Goal: Task Accomplishment & Management: Manage account settings

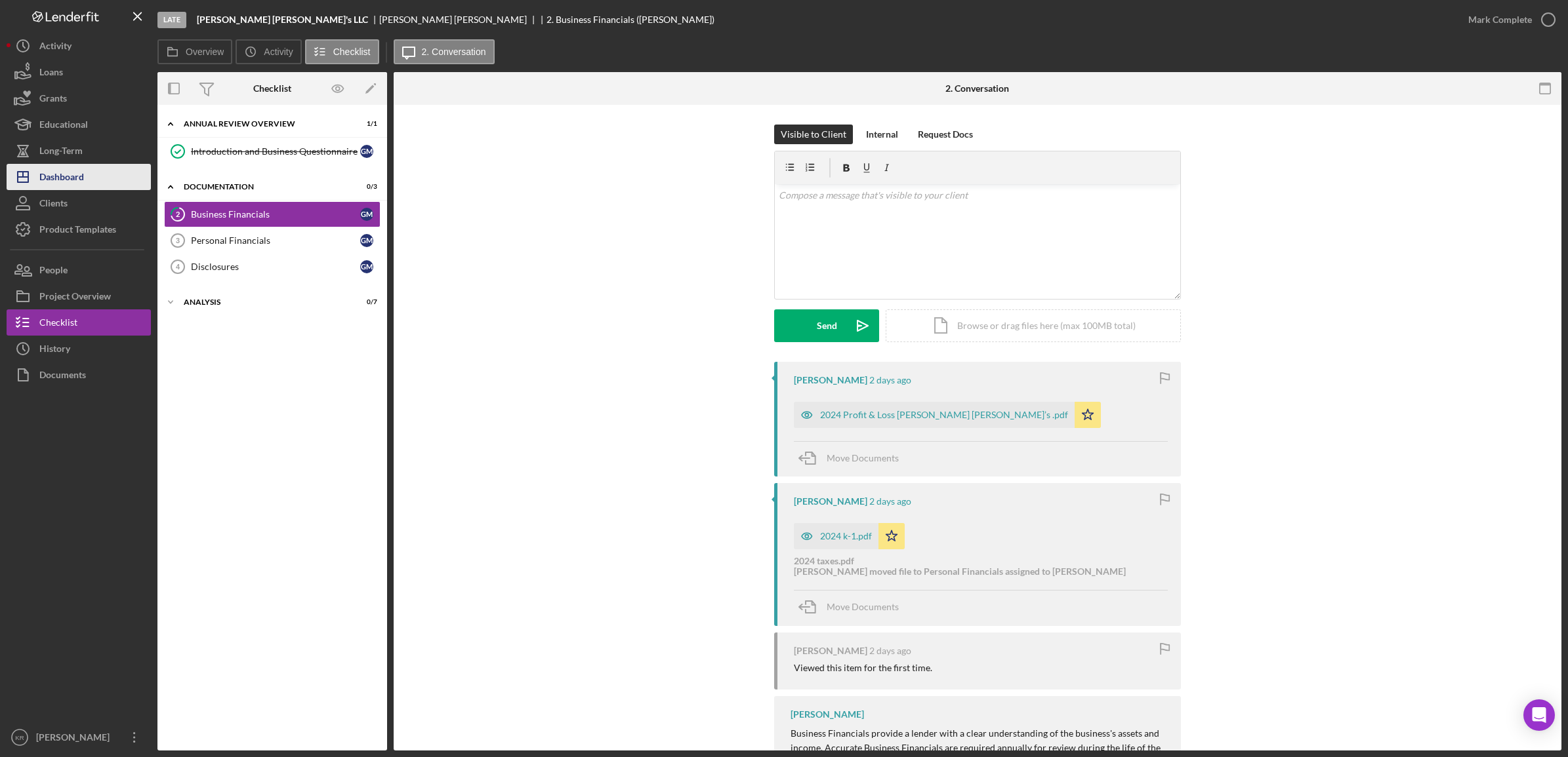
click at [68, 175] on div "Dashboard" at bounding box center [61, 179] width 45 height 30
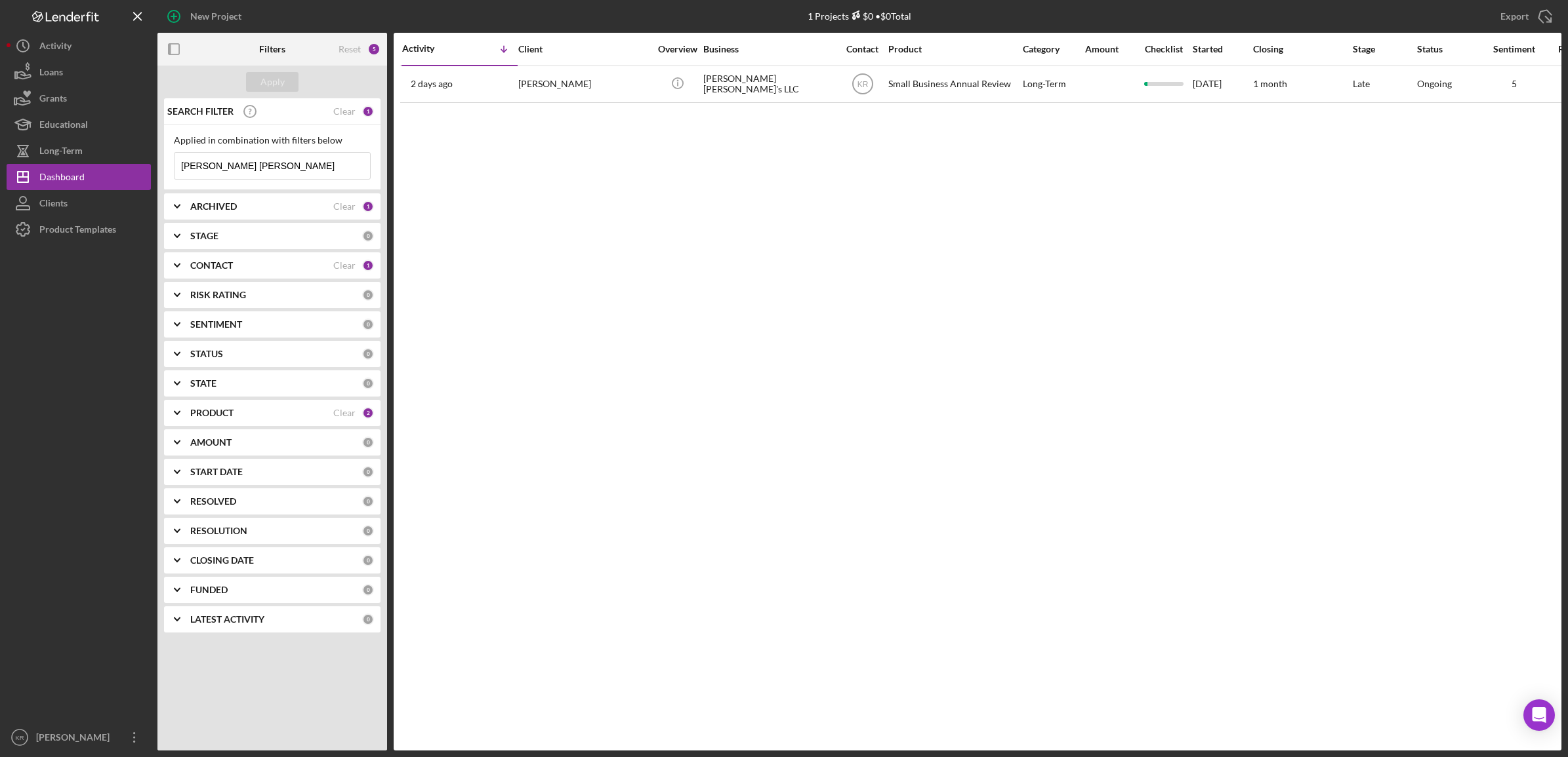
click at [290, 155] on input "[PERSON_NAME] [PERSON_NAME]" at bounding box center [273, 166] width 195 height 26
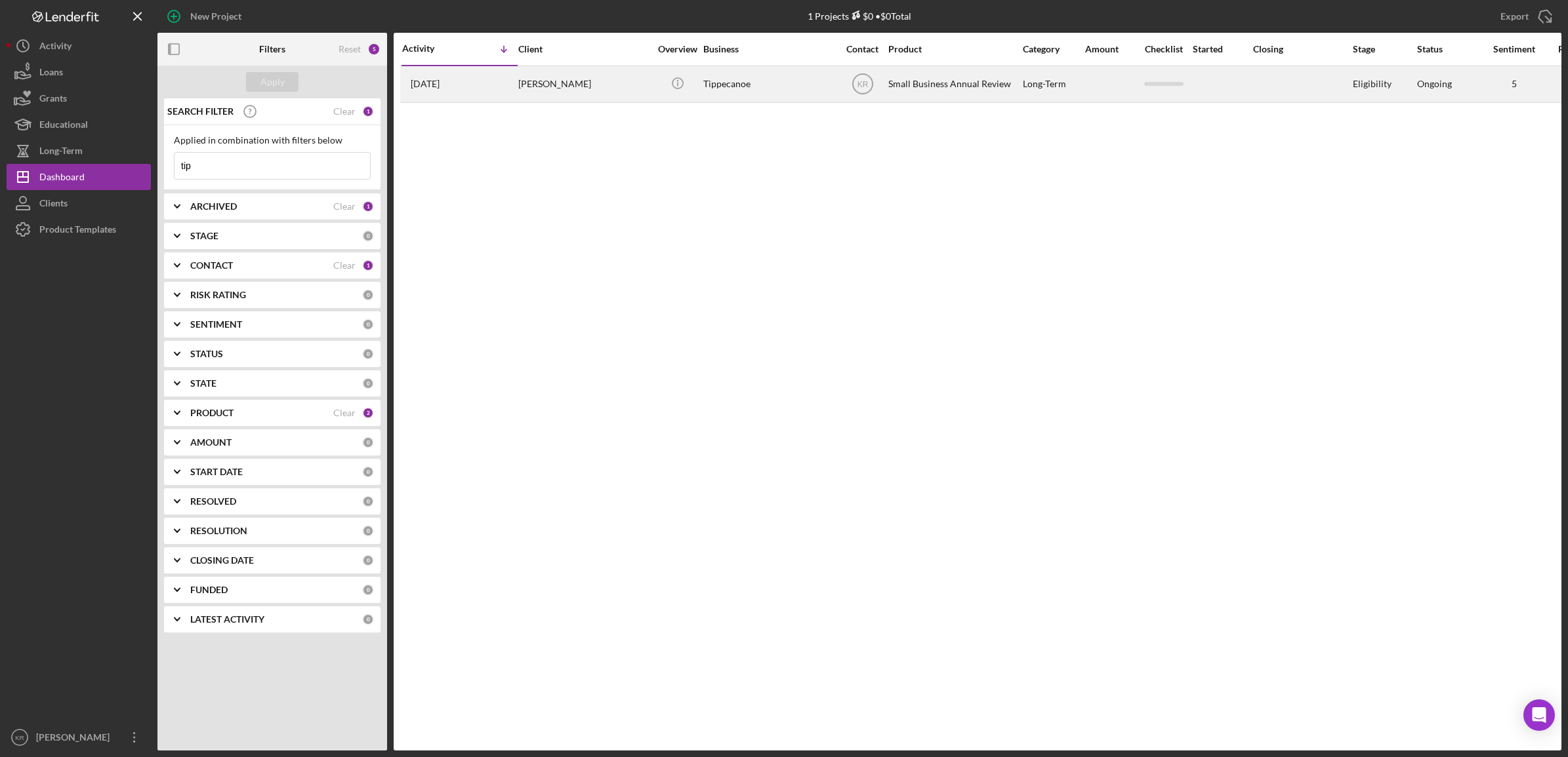
type input "tip"
click at [553, 99] on div "[PERSON_NAME]" at bounding box center [583, 84] width 131 height 34
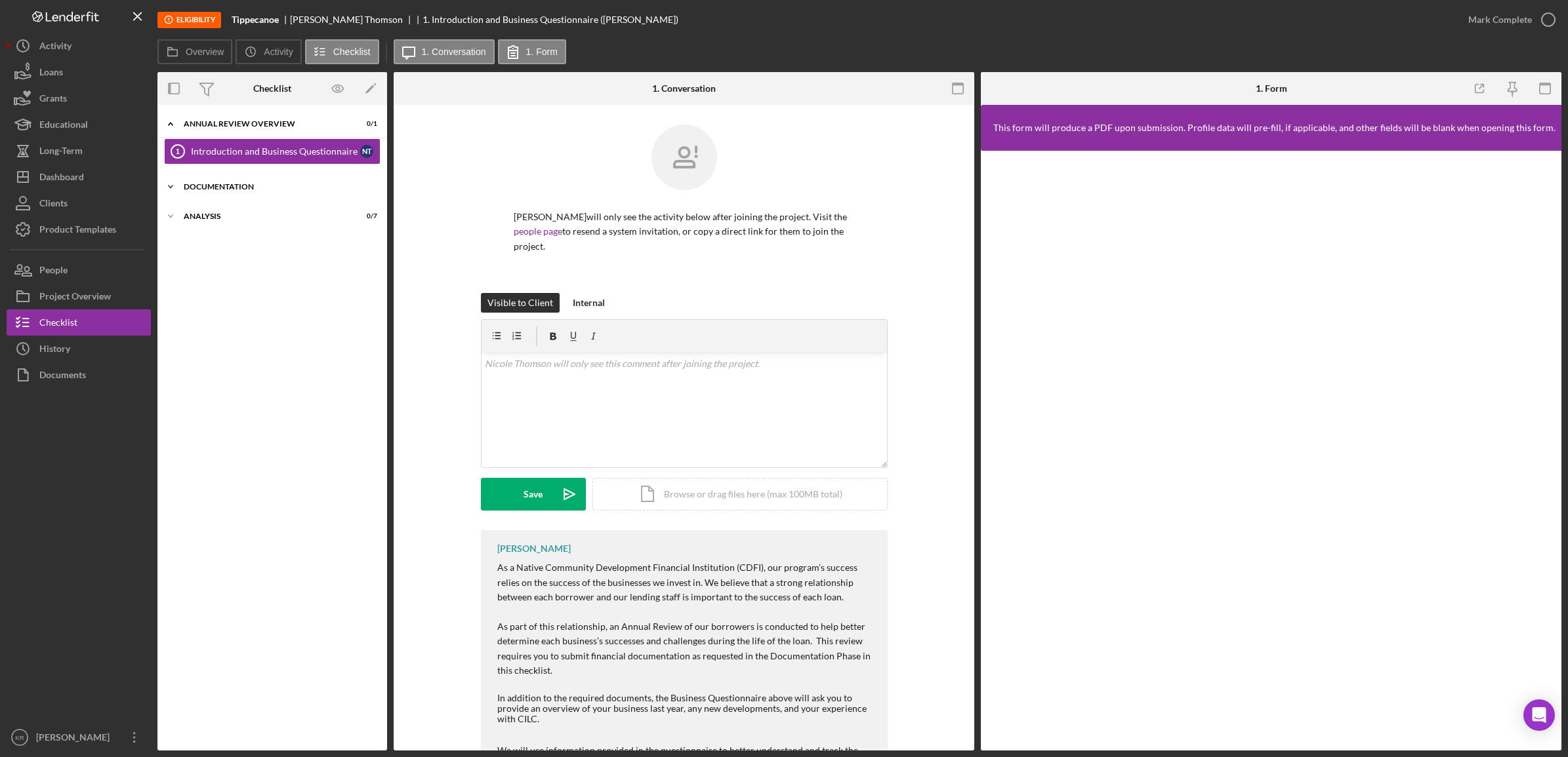
click at [257, 177] on div "Icon/Expander Documentation 0 / 3" at bounding box center [272, 187] width 230 height 26
click at [277, 207] on link "Business Financials 2 Business Financials N T" at bounding box center [272, 214] width 217 height 26
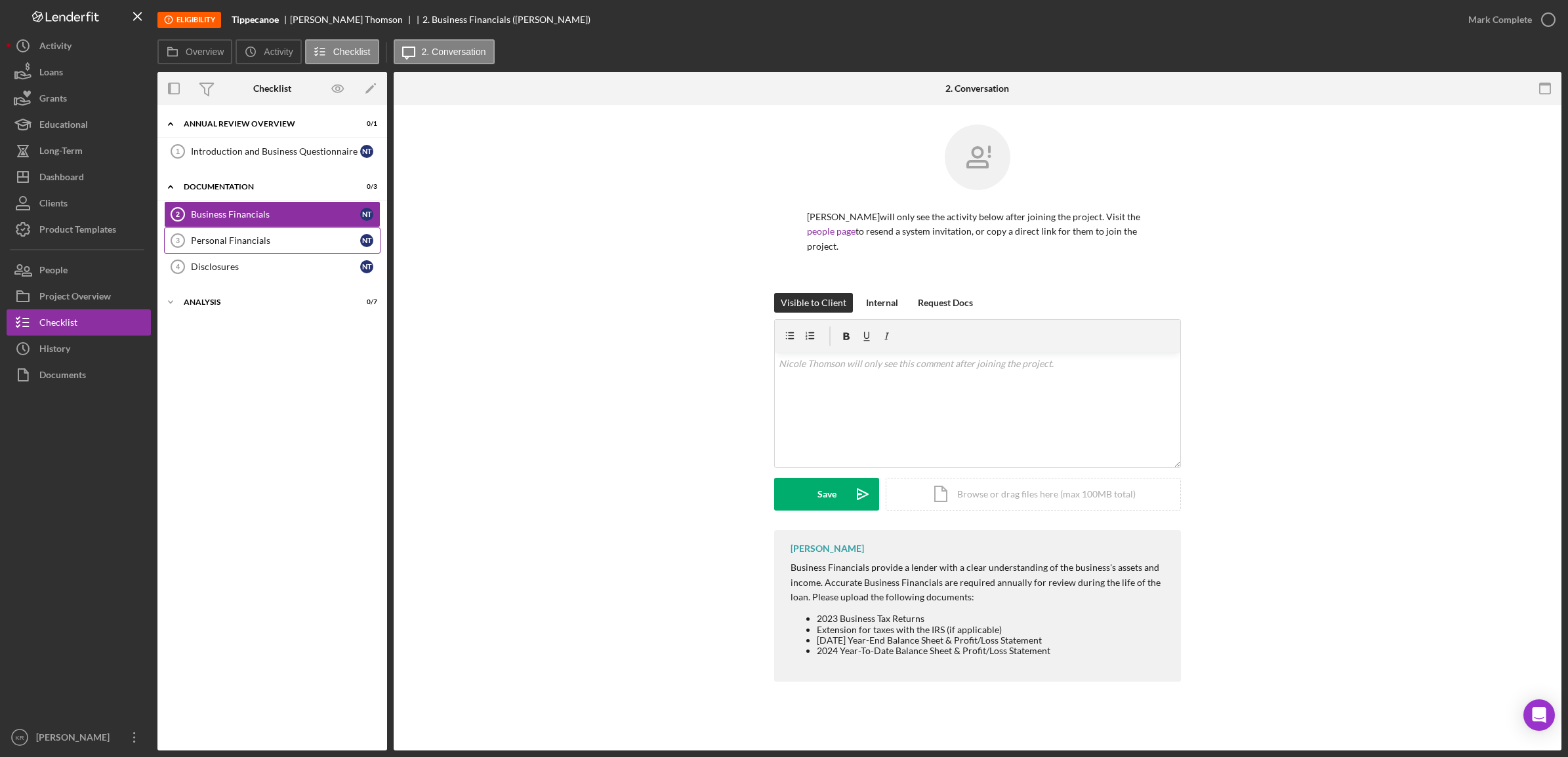
click at [267, 238] on div "Personal Financials" at bounding box center [275, 240] width 169 height 10
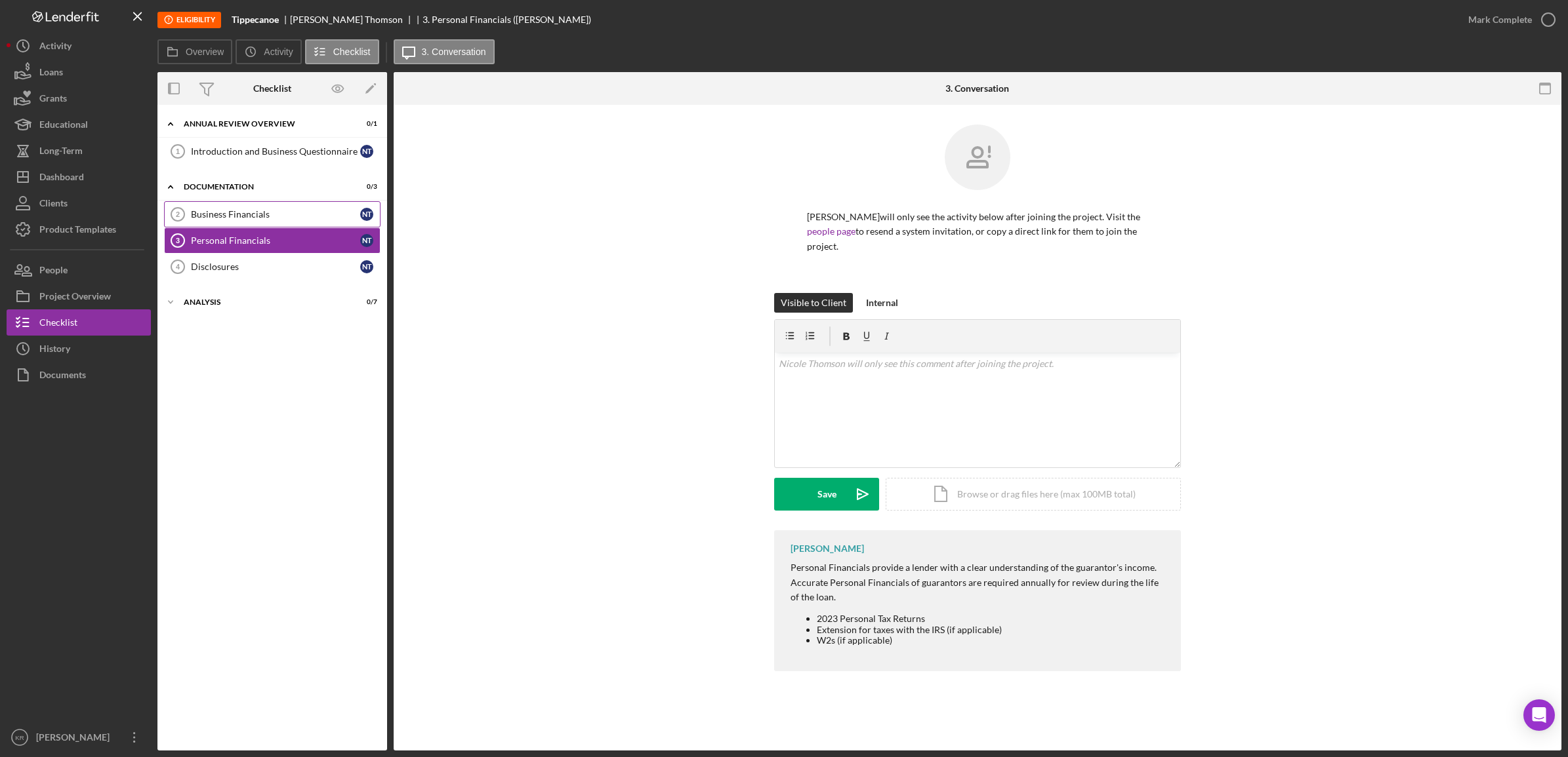
click at [277, 210] on div "Business Financials" at bounding box center [275, 214] width 169 height 10
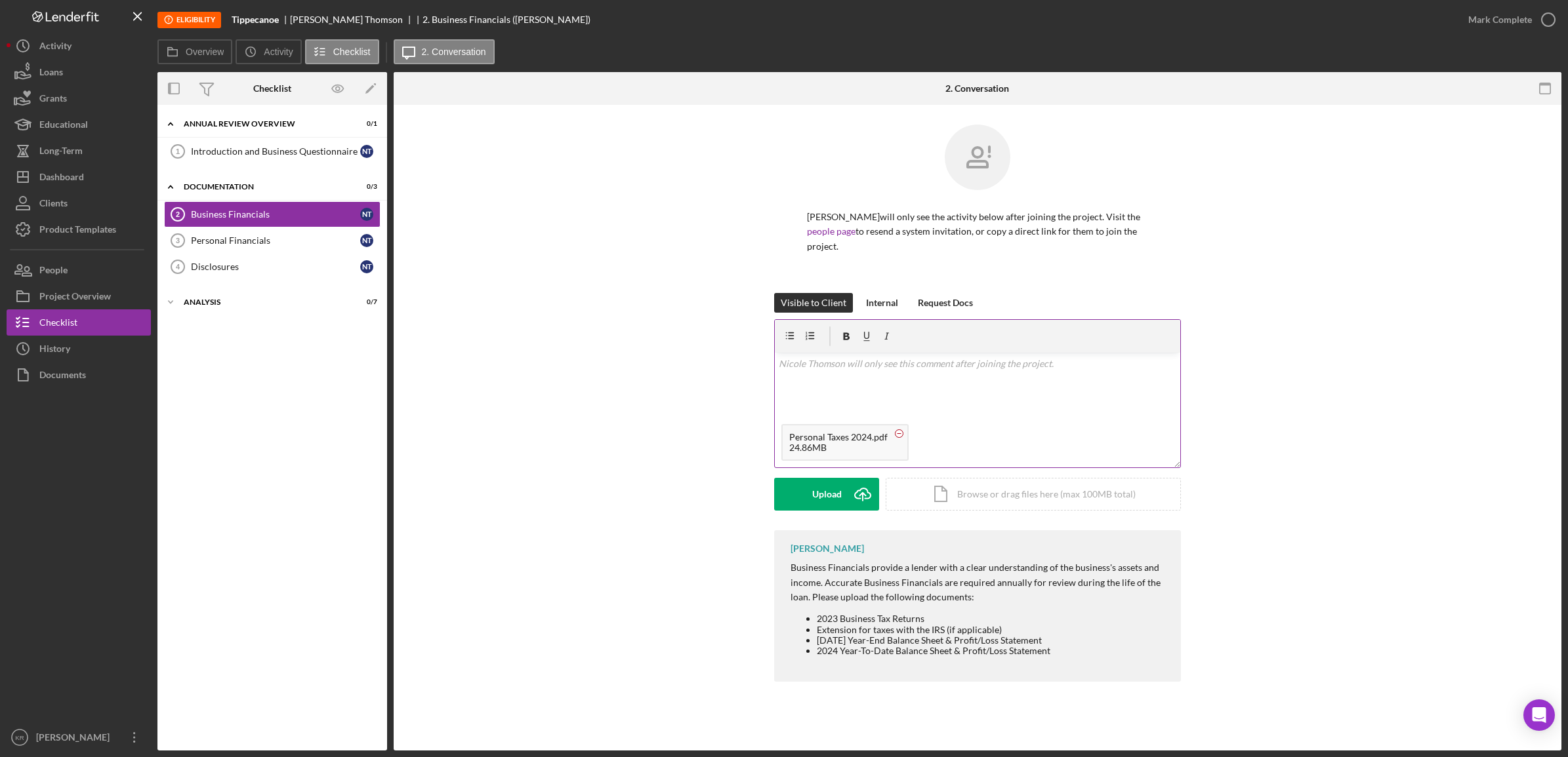
click at [902, 436] on icon at bounding box center [899, 434] width 17 height 17
click at [221, 238] on div "Personal Financials" at bounding box center [275, 240] width 169 height 10
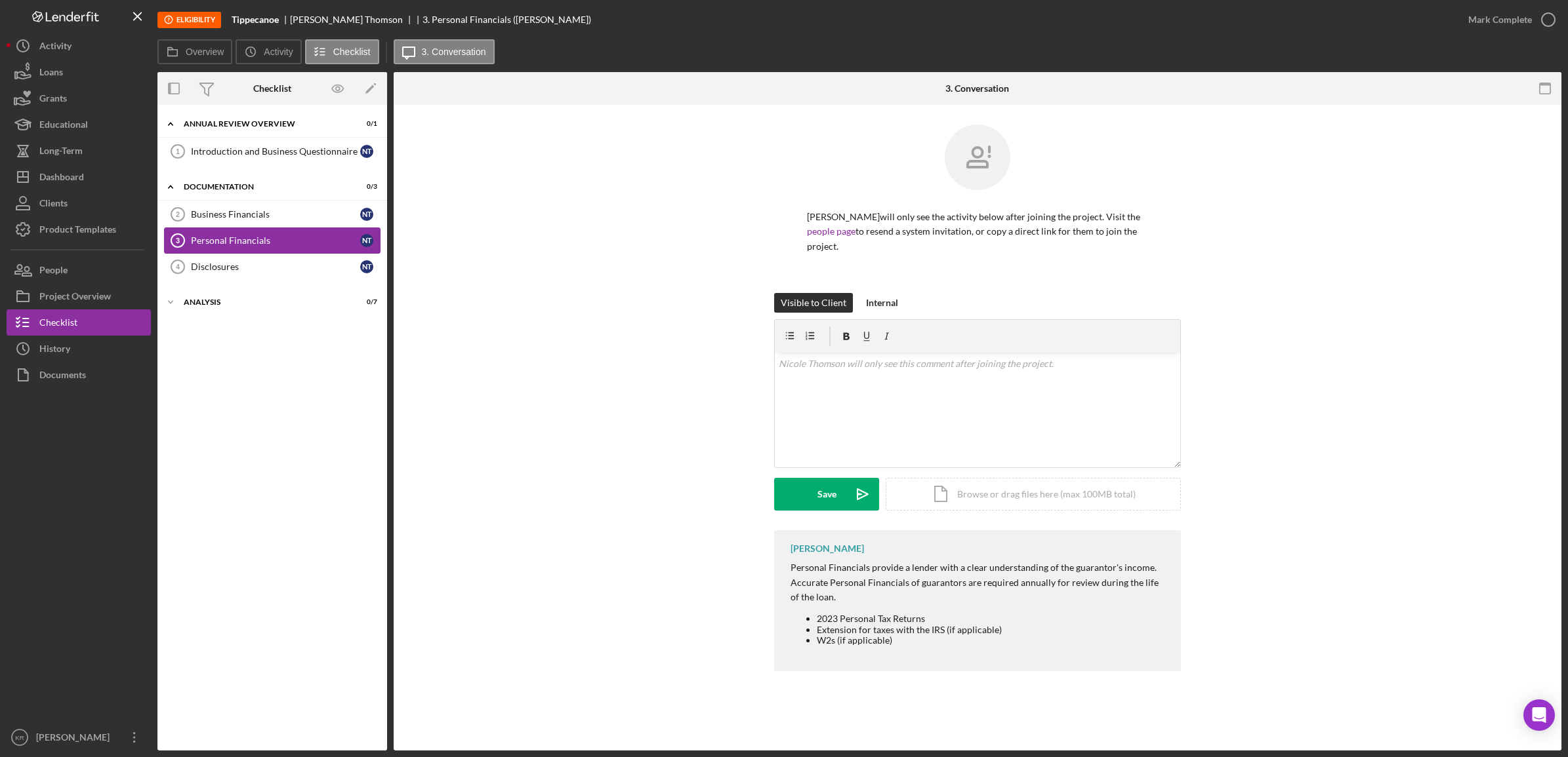
click at [221, 237] on div "Personal Financials" at bounding box center [275, 240] width 169 height 10
click at [263, 212] on div "Business Financials" at bounding box center [275, 214] width 169 height 10
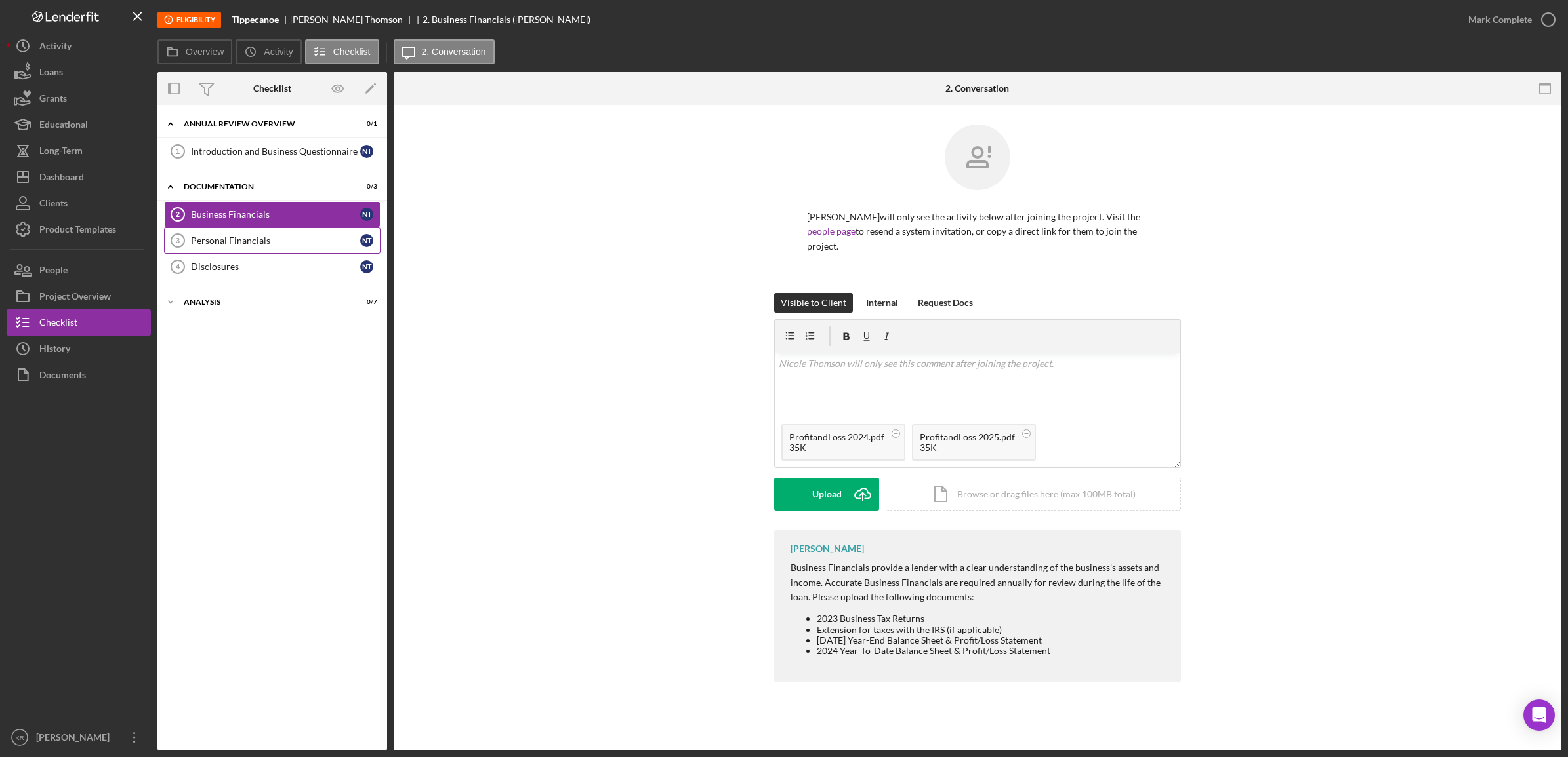
click at [261, 246] on div "Personal Financials" at bounding box center [275, 240] width 169 height 10
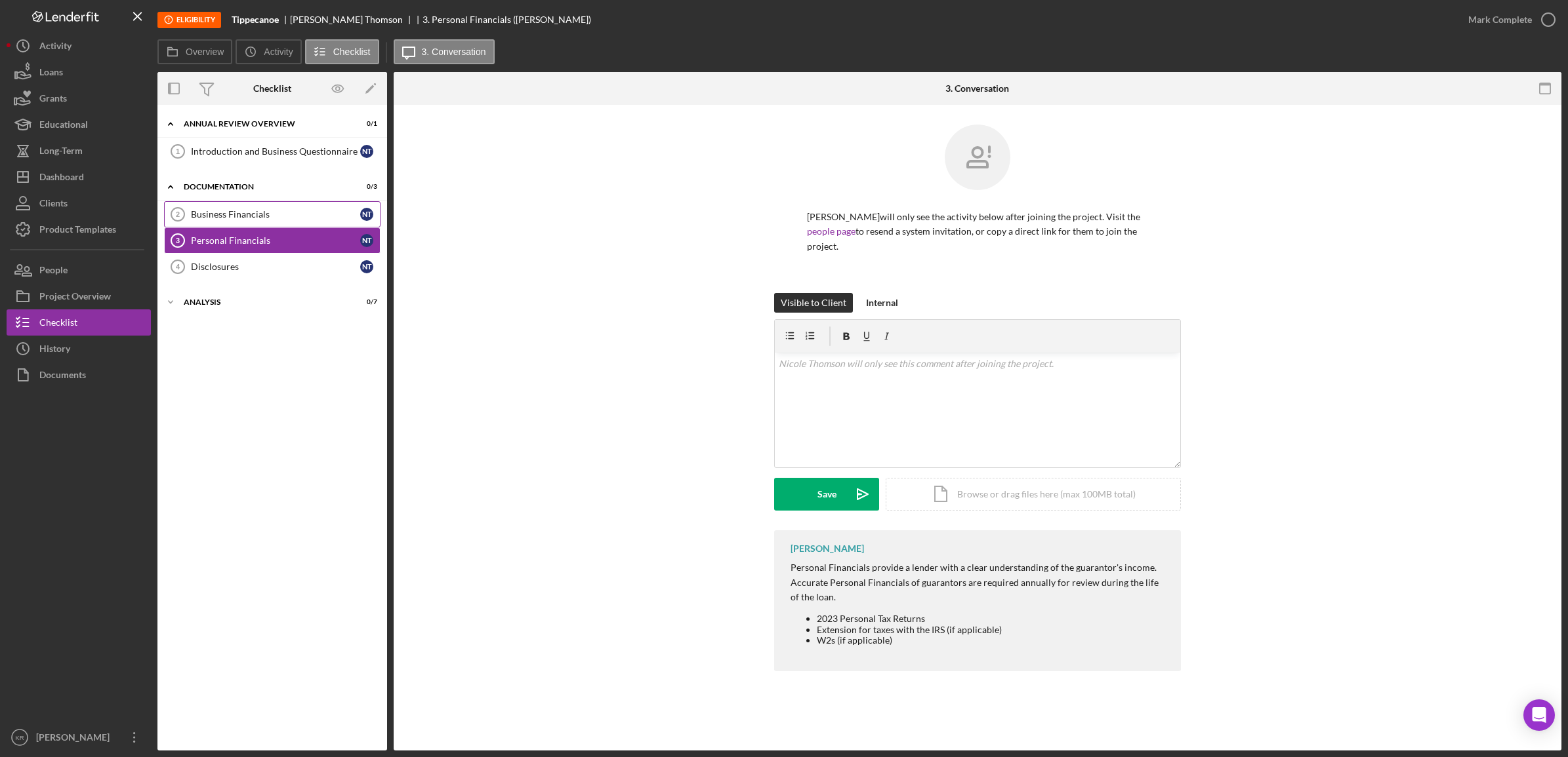
click at [302, 223] on link "Business Financials 2 Business Financials N T" at bounding box center [272, 214] width 217 height 26
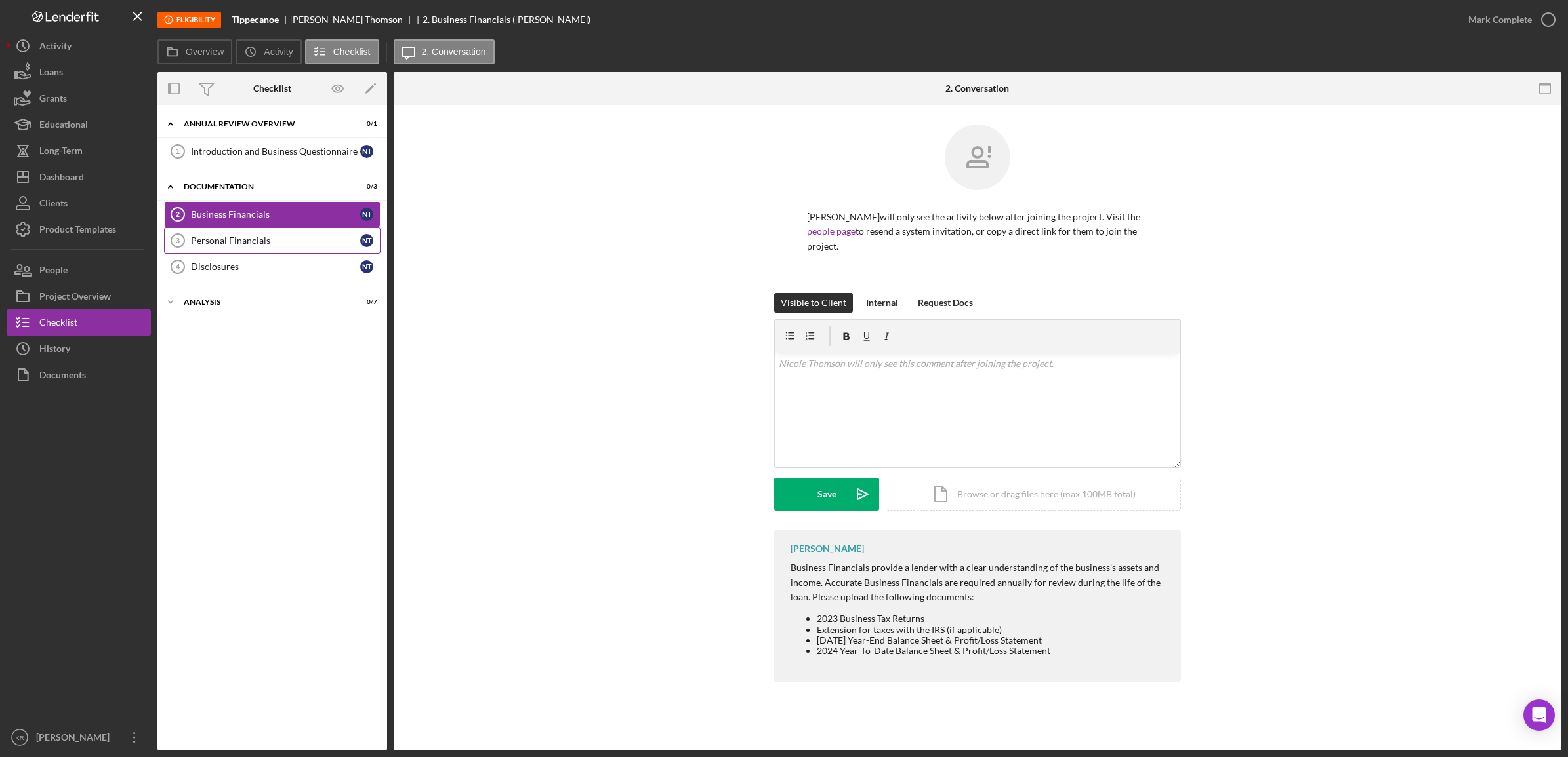
click at [264, 246] on div "Personal Financials" at bounding box center [275, 240] width 169 height 10
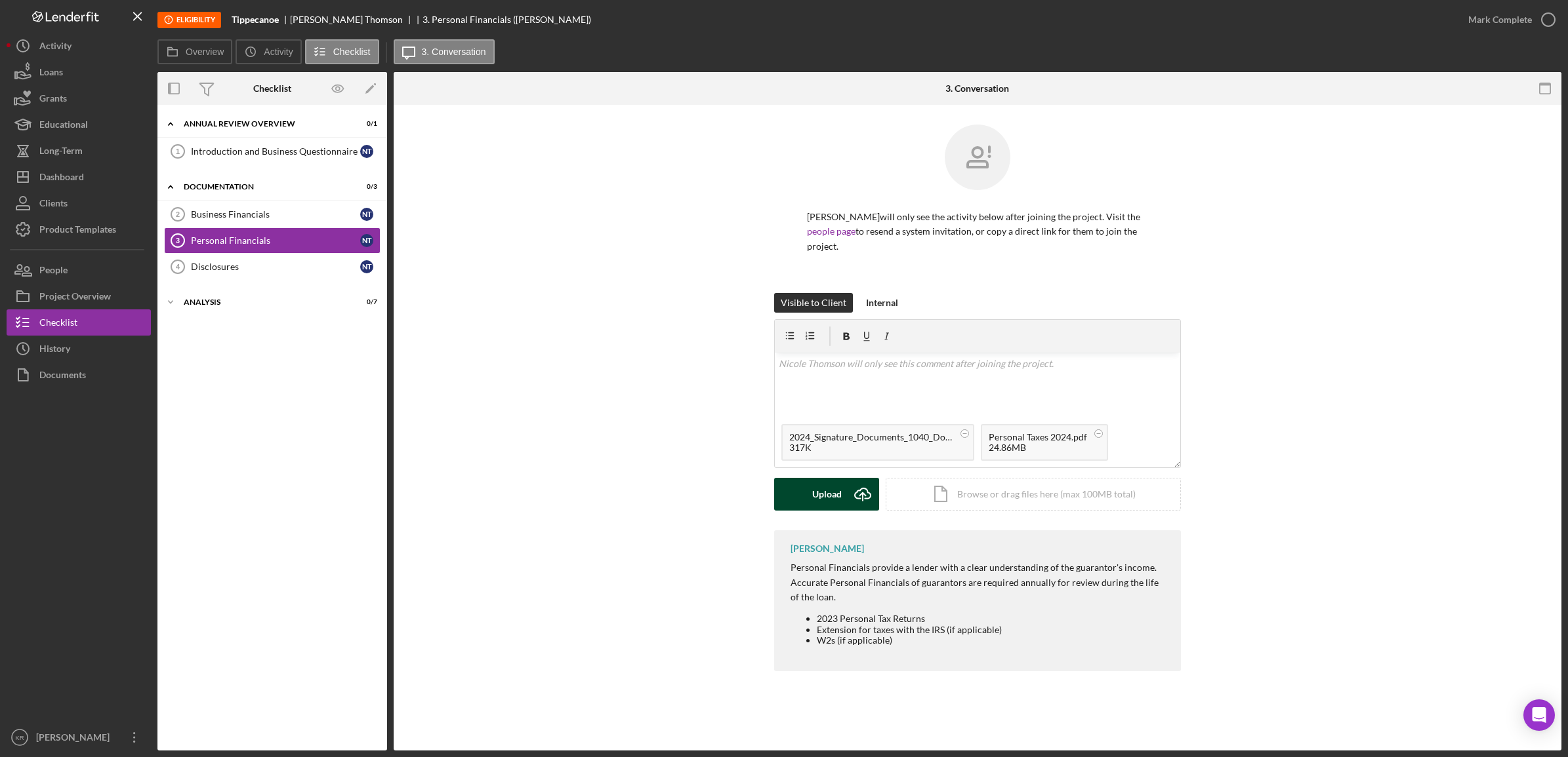
click at [830, 490] on div "Upload" at bounding box center [827, 494] width 30 height 33
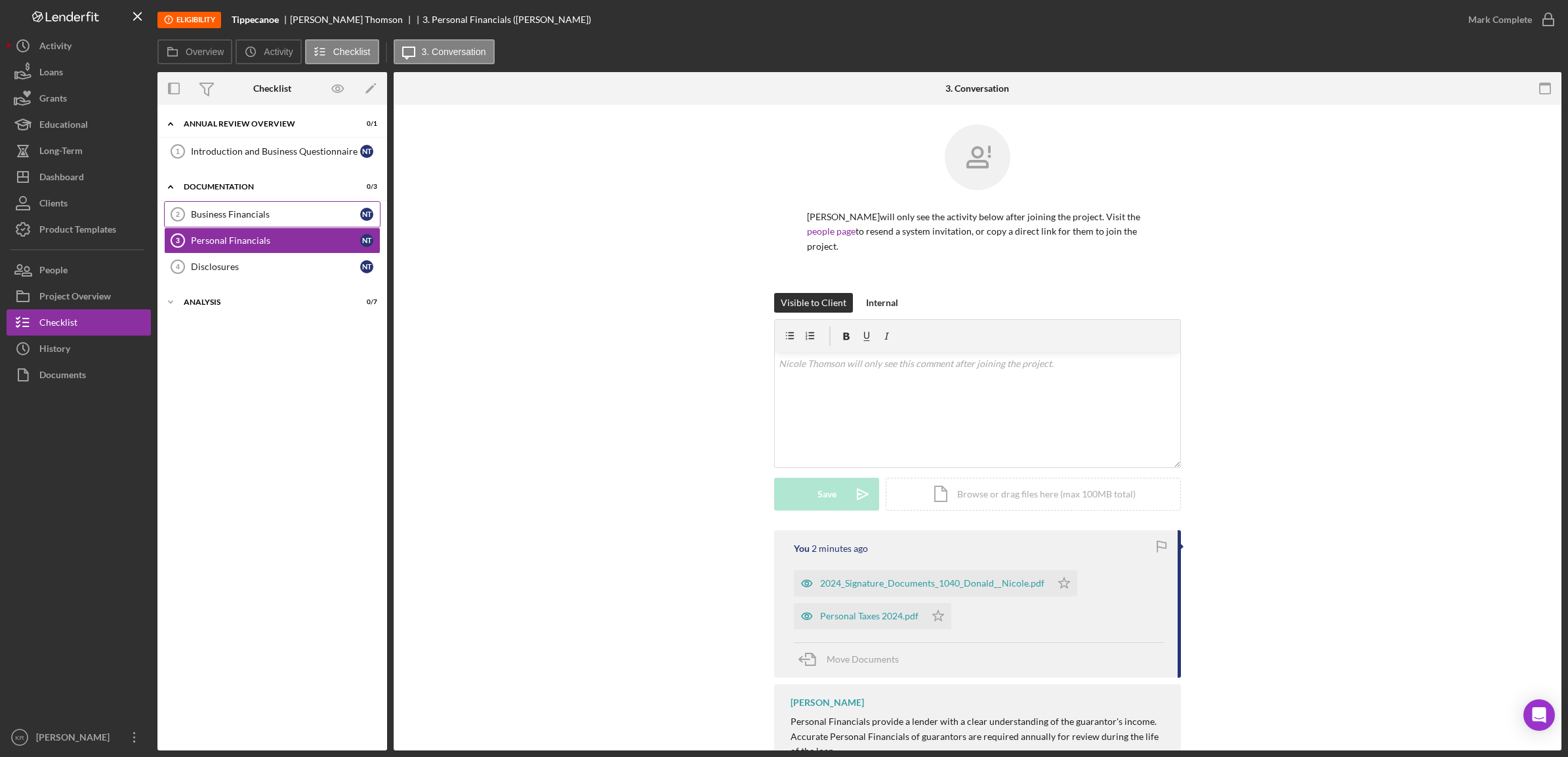
click at [255, 221] on link "Business Financials 2 Business Financials N T" at bounding box center [272, 214] width 217 height 26
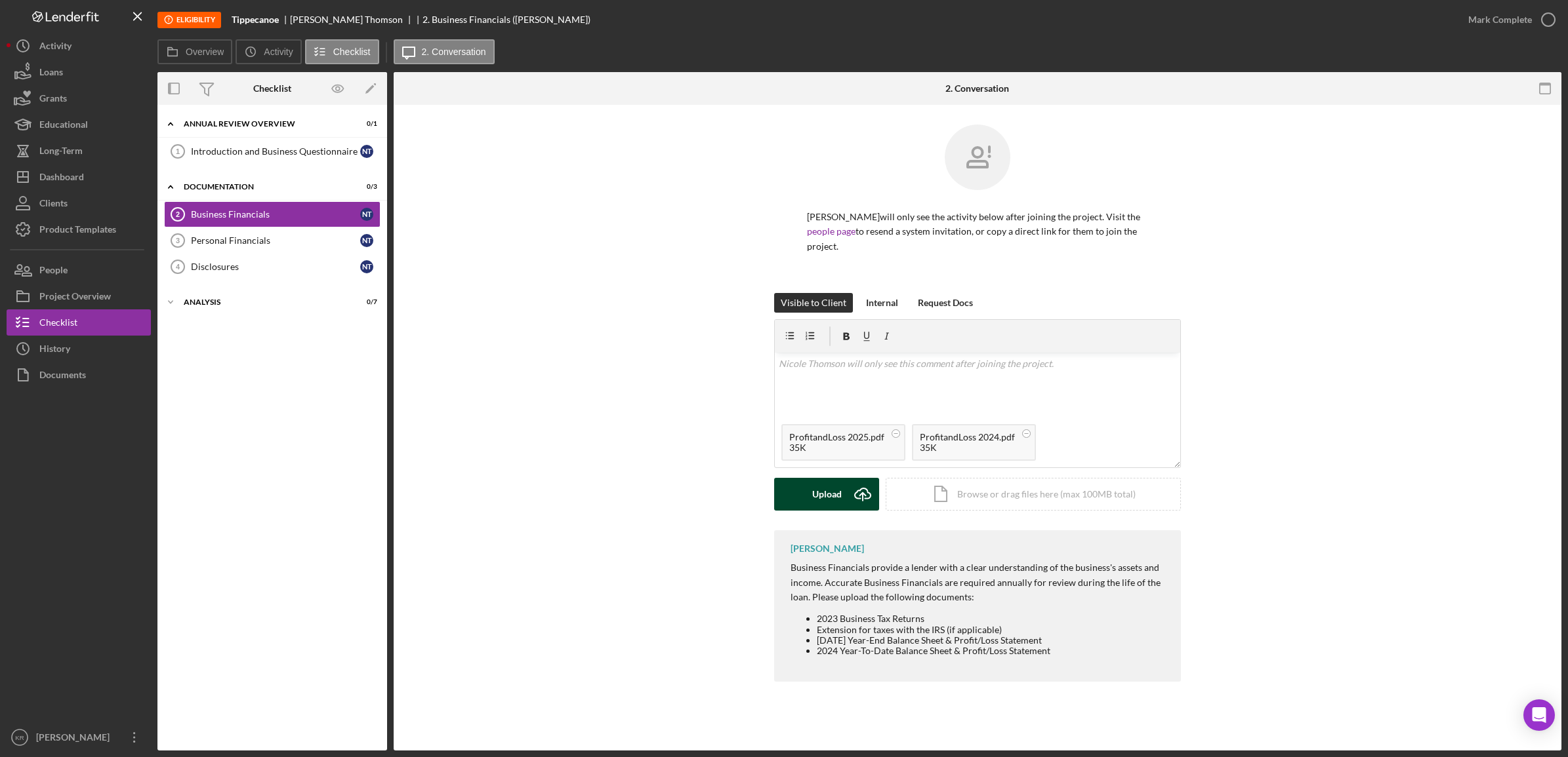
click at [799, 509] on button "Upload Icon/Upload" at bounding box center [826, 494] width 105 height 33
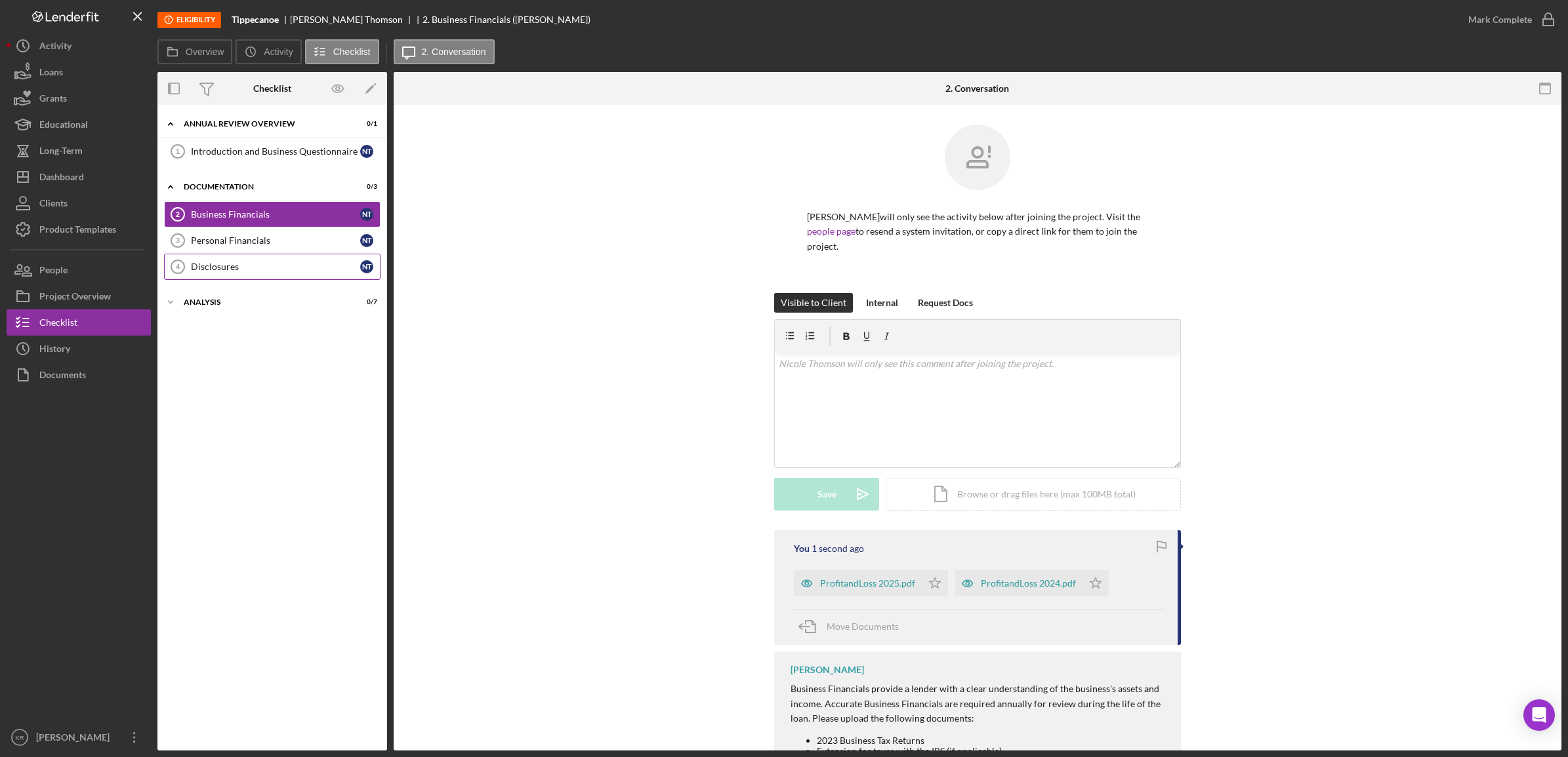
click at [300, 266] on div "Disclosures" at bounding box center [275, 266] width 169 height 10
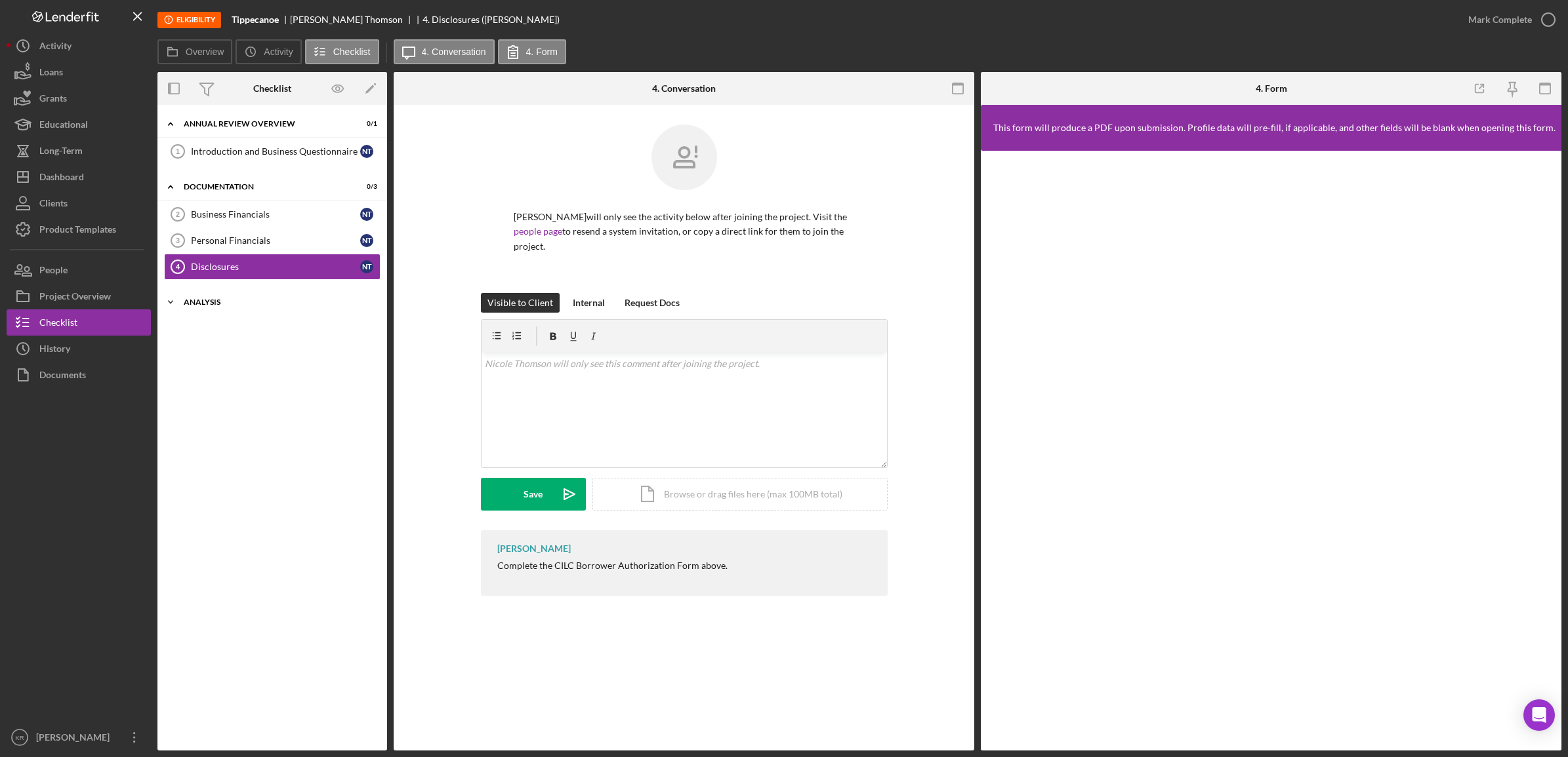
drag, startPoint x: 245, startPoint y: 299, endPoint x: 248, endPoint y: 308, distance: 9.5
click at [247, 308] on div "Icon/Expander Analysis 0 / 7" at bounding box center [272, 302] width 230 height 26
click at [300, 139] on div "Icon/Expander Annual Review Overview 0 / 1 Introduction and Business Questionna…" at bounding box center [272, 141] width 230 height 60
click at [301, 142] on link "Introduction and Business Questionnaire 1 Introduction and Business Questionnai…" at bounding box center [272, 152] width 217 height 26
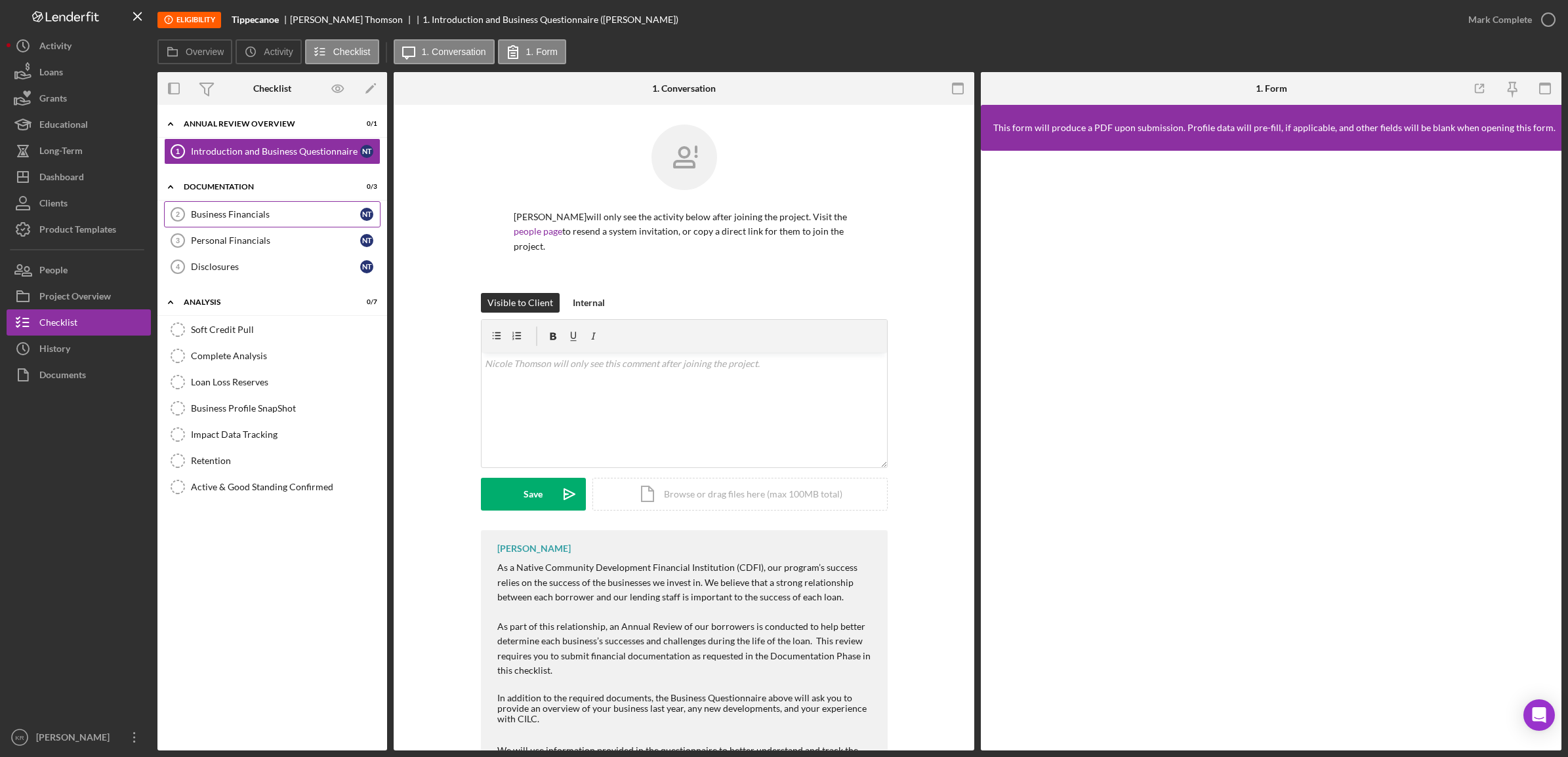
click at [215, 202] on link "Business Financials 2 Business Financials N T" at bounding box center [272, 214] width 217 height 26
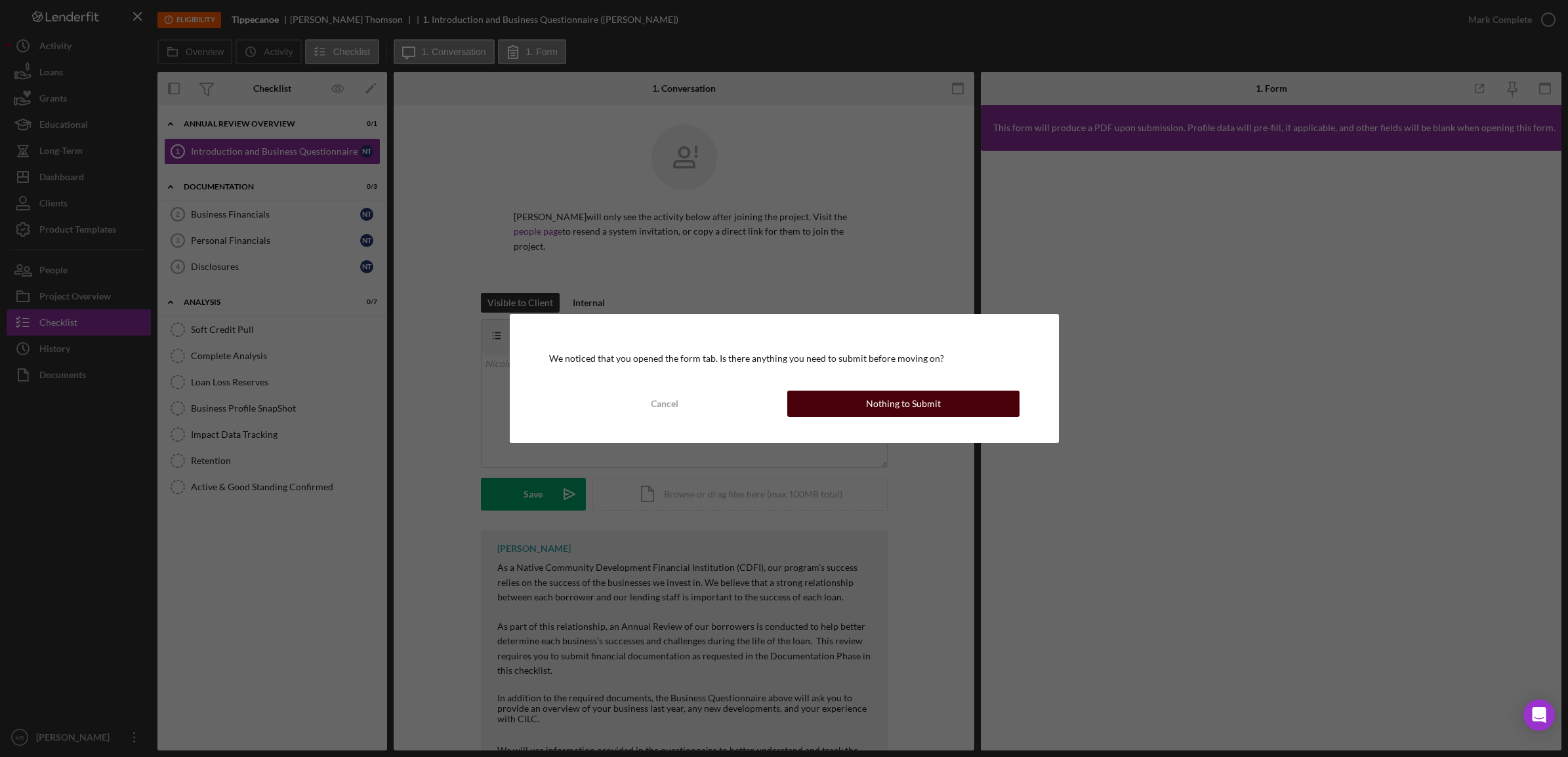
click at [875, 410] on div "Nothing to Submit" at bounding box center [904, 404] width 74 height 26
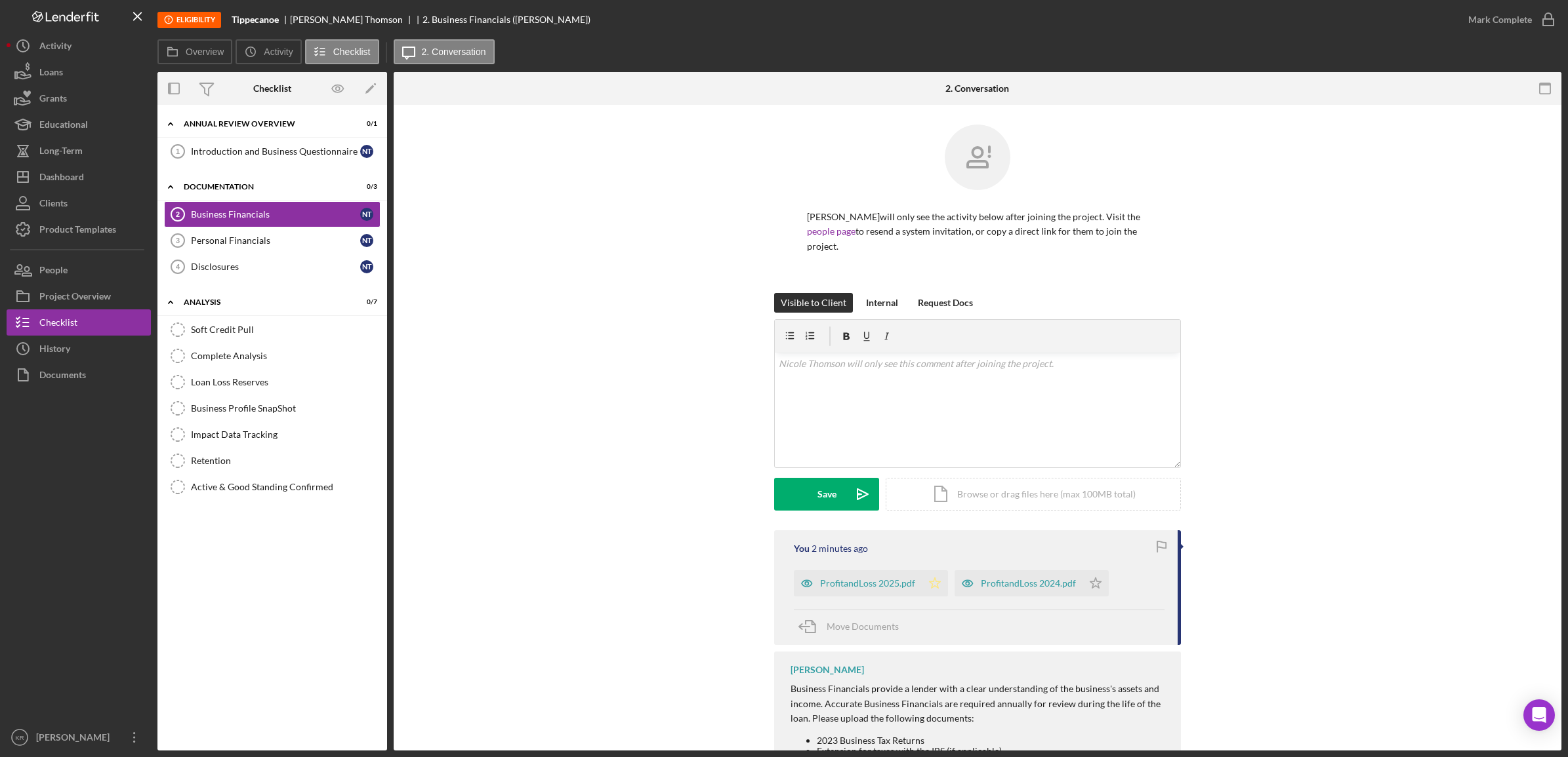
click at [923, 585] on icon "Icon/Star" at bounding box center [935, 583] width 26 height 26
click at [1097, 584] on icon "Icon/Star" at bounding box center [1095, 583] width 26 height 26
click at [252, 246] on div "Personal Financials" at bounding box center [275, 240] width 169 height 10
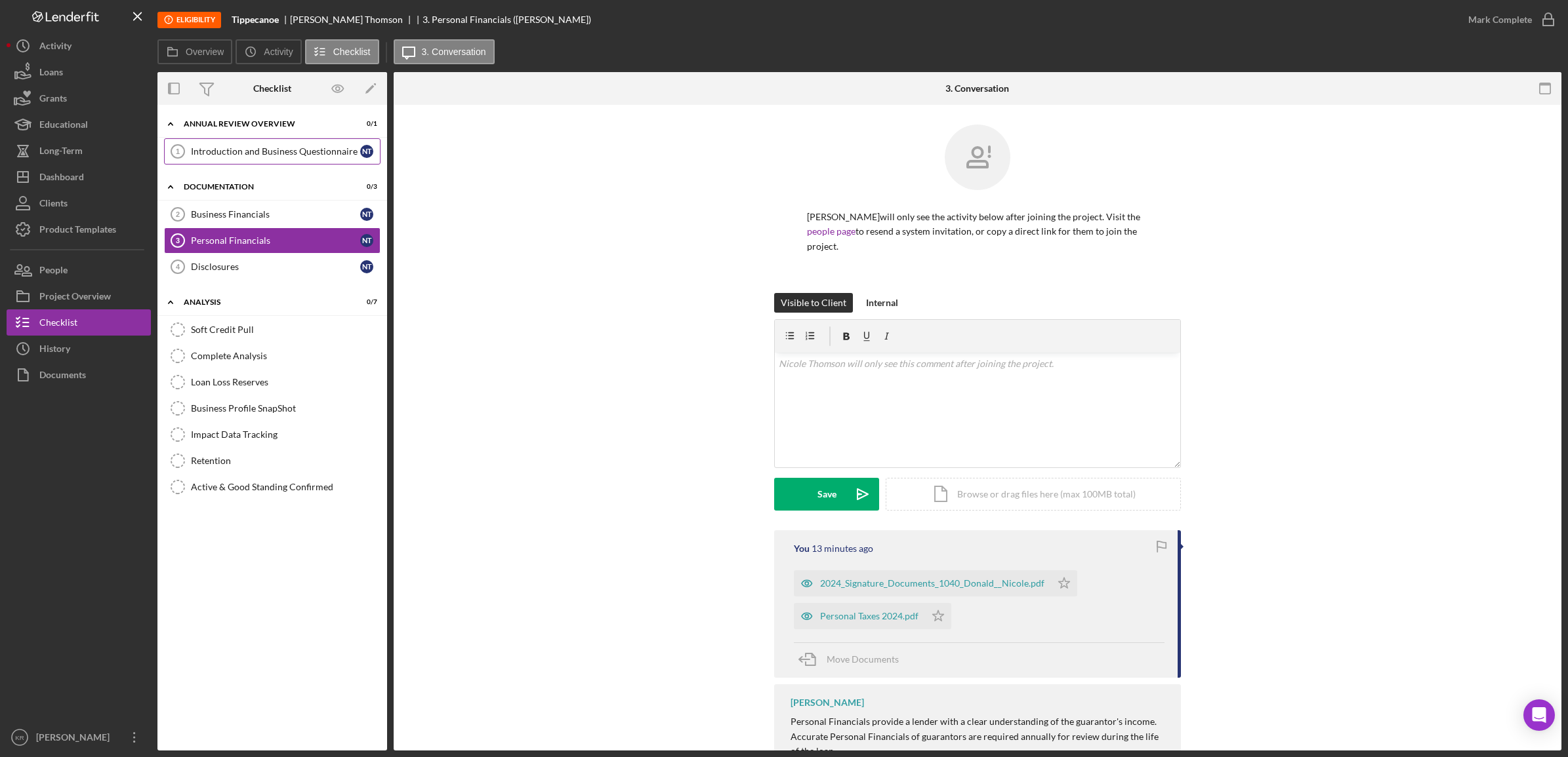
click at [228, 154] on div "Introduction and Business Questionnaire" at bounding box center [275, 151] width 169 height 10
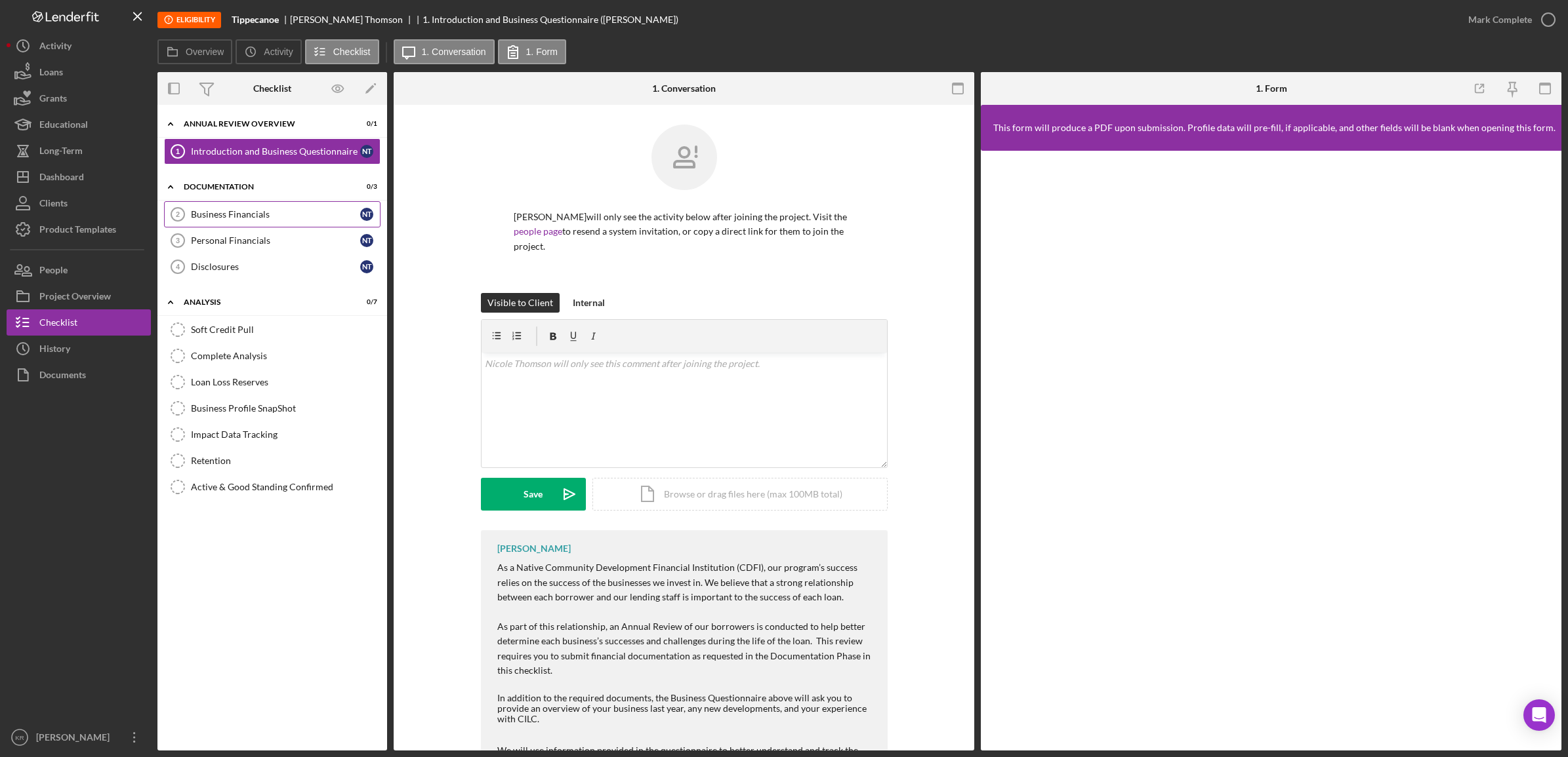
click at [253, 208] on link "Business Financials 2 Business Financials N T" at bounding box center [272, 214] width 217 height 26
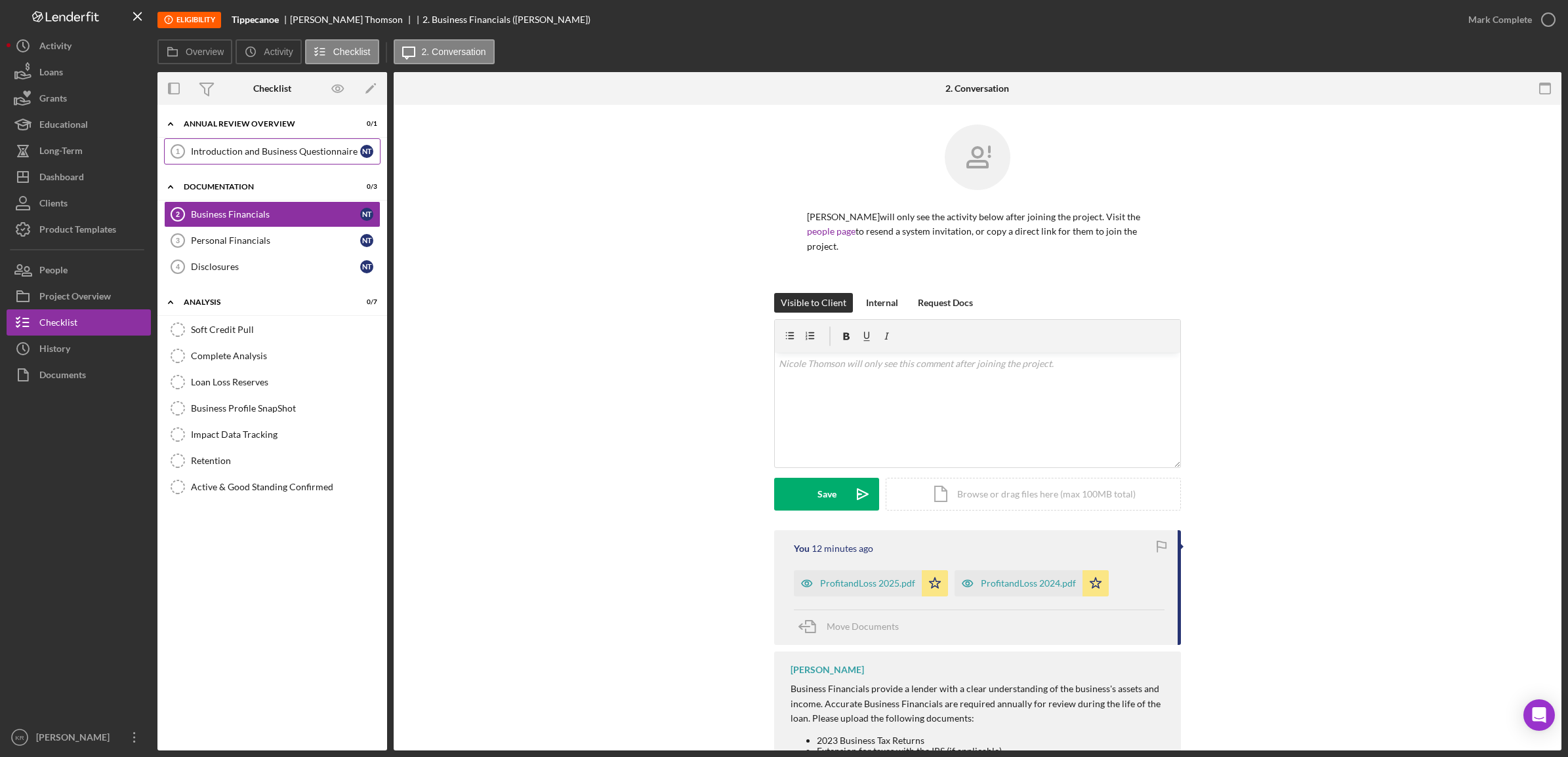
click at [280, 153] on div "Introduction and Business Questionnaire" at bounding box center [275, 151] width 169 height 10
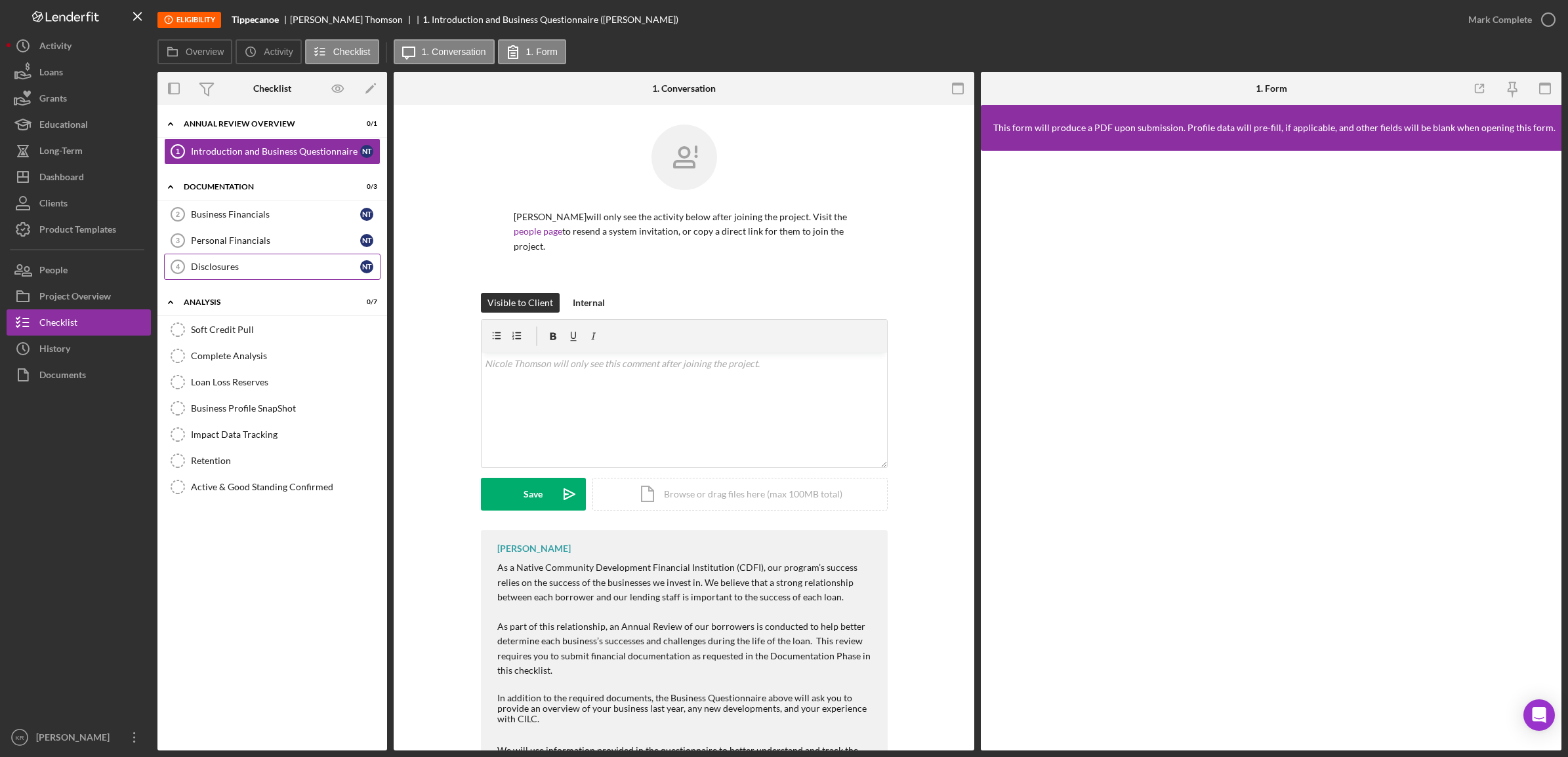
click at [245, 268] on div "Disclosures" at bounding box center [275, 266] width 169 height 10
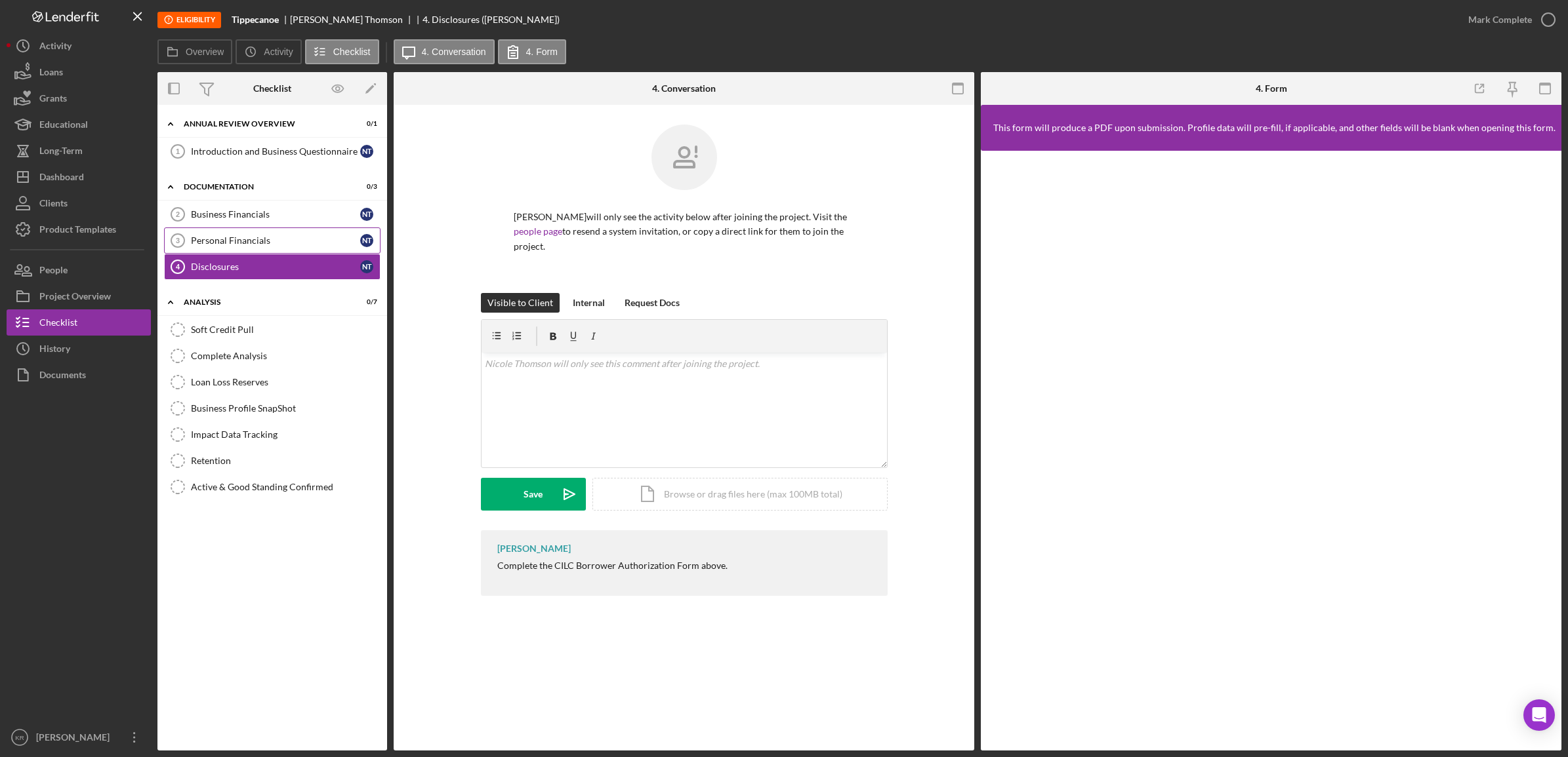
click at [254, 237] on div "Personal Financials" at bounding box center [275, 240] width 169 height 10
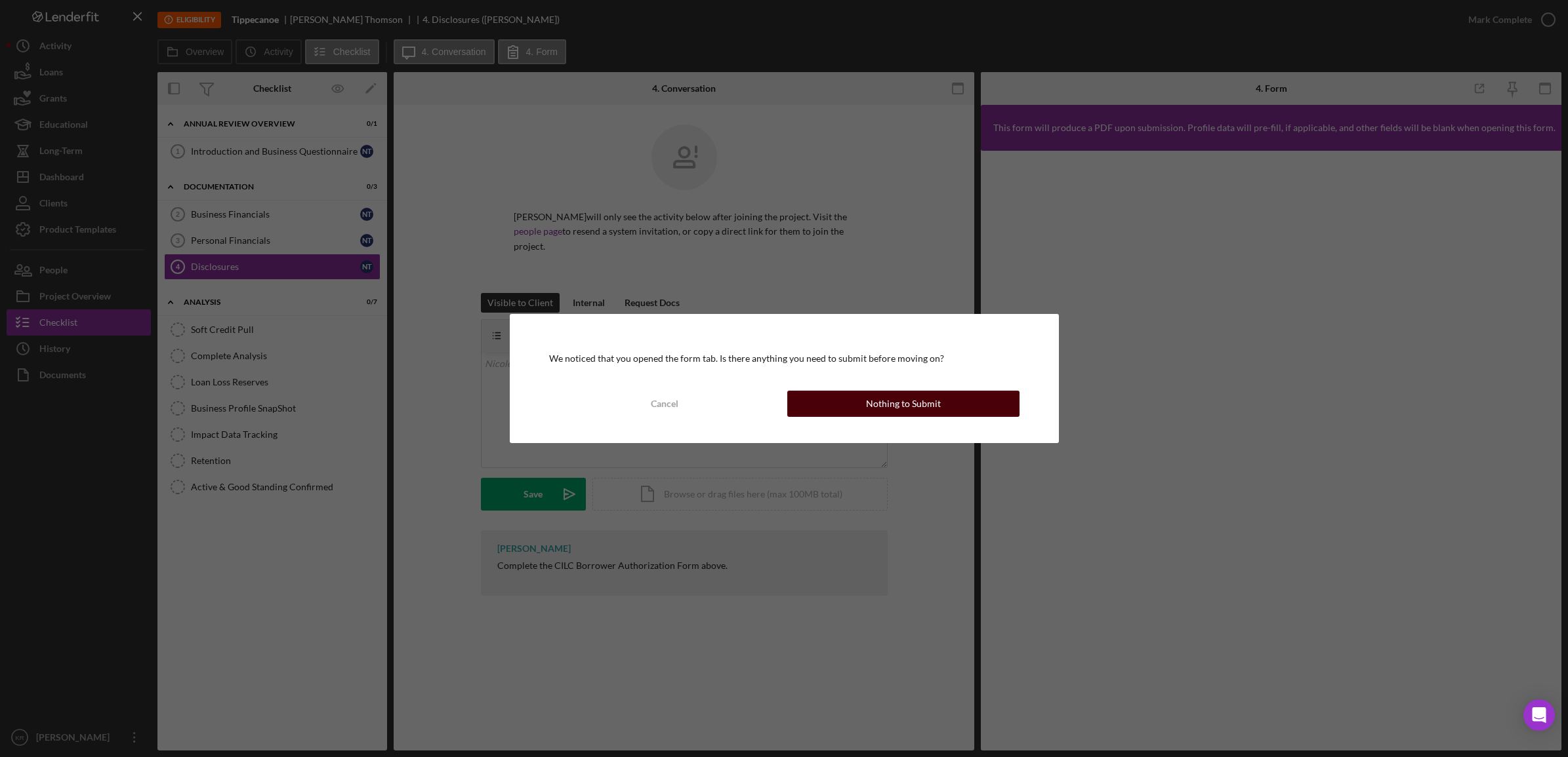
click at [871, 395] on div "Nothing to Submit" at bounding box center [904, 404] width 74 height 26
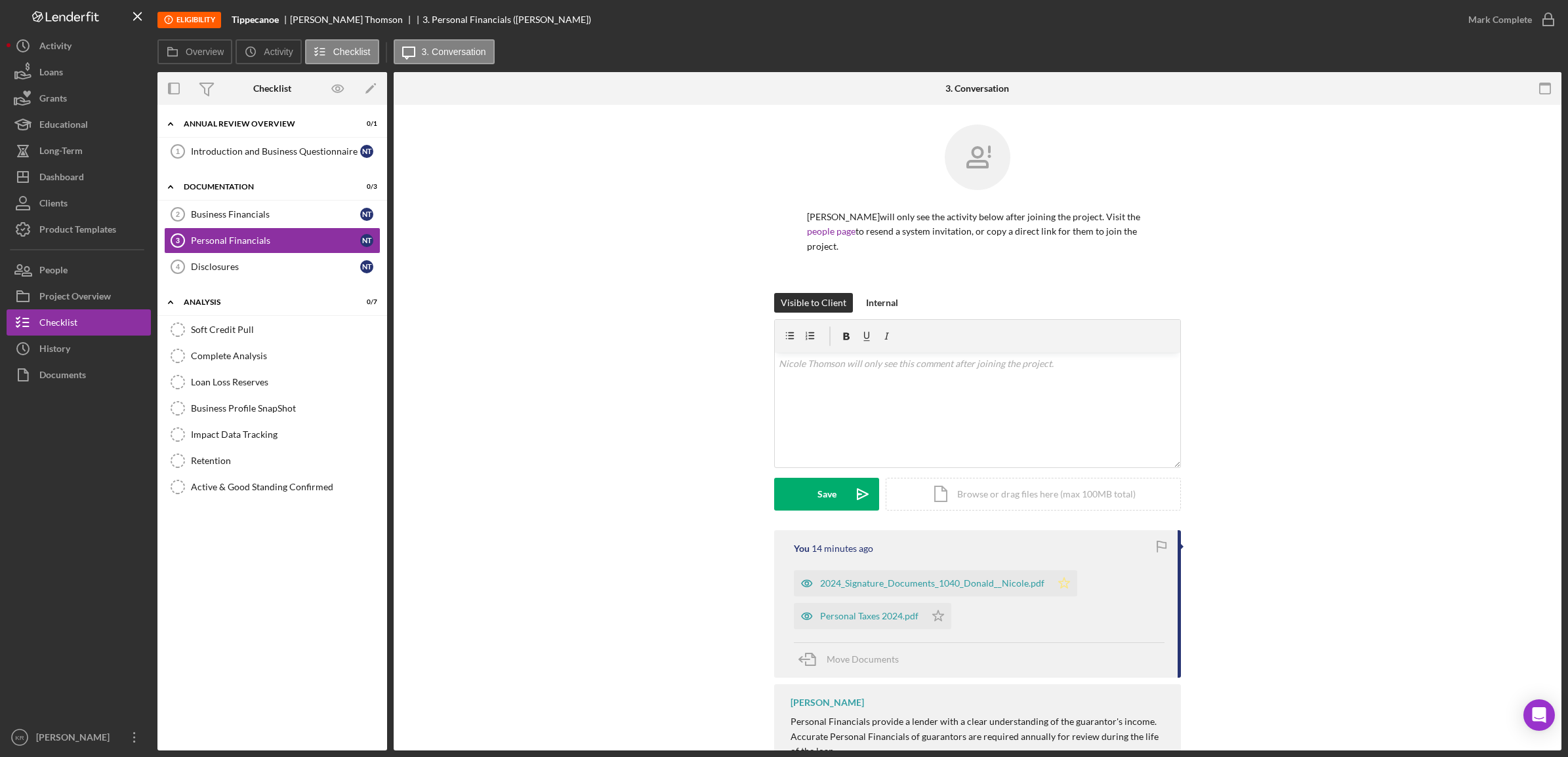
click at [1060, 585] on polygon "button" at bounding box center [1065, 582] width 11 height 10
click at [925, 618] on icon "Icon/Star" at bounding box center [938, 617] width 26 height 26
click at [270, 211] on div "Business Financials" at bounding box center [275, 214] width 169 height 10
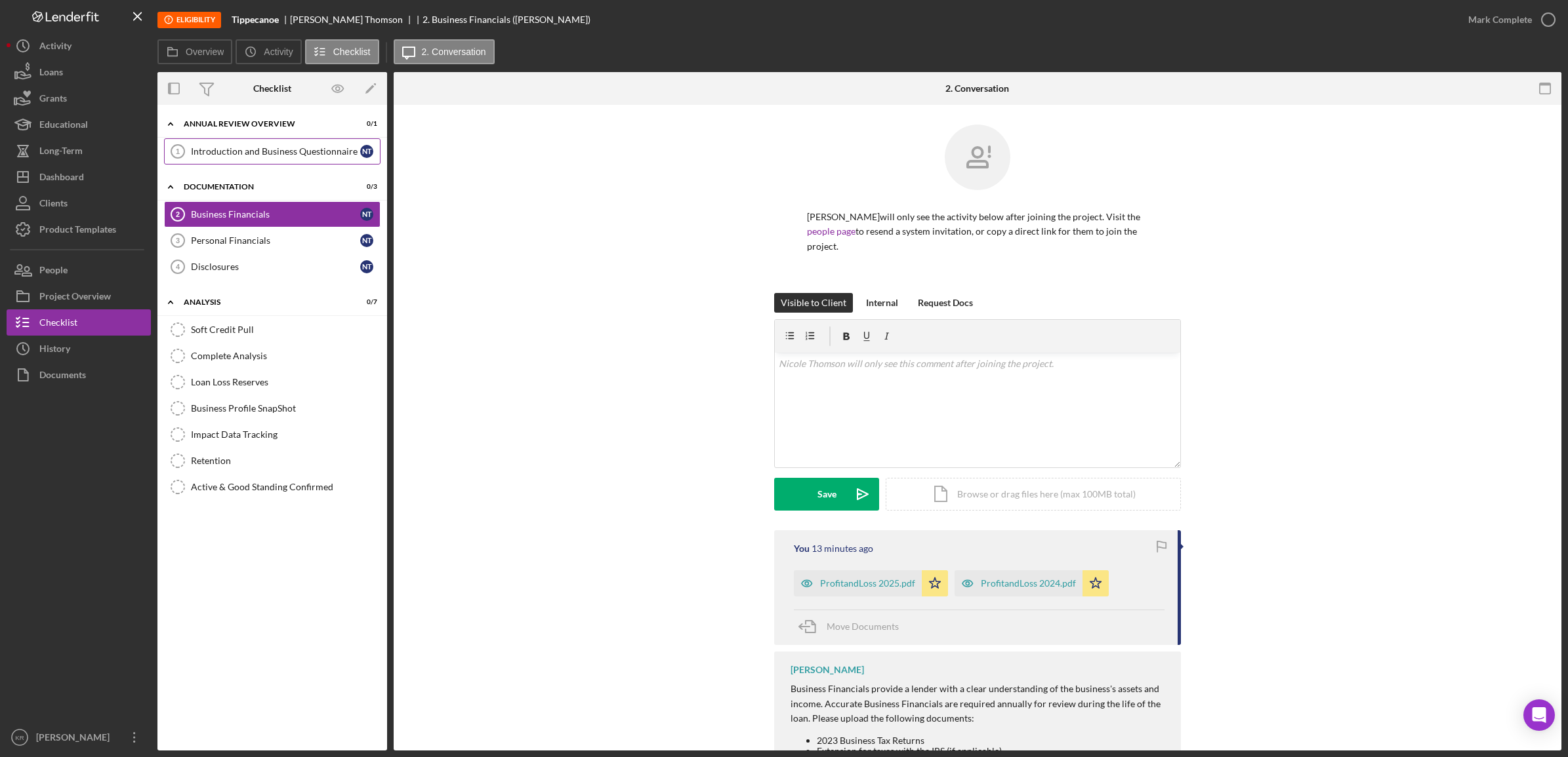
click at [277, 145] on link "Introduction and Business Questionnaire 1 Introduction and Business Questionnai…" at bounding box center [272, 152] width 217 height 26
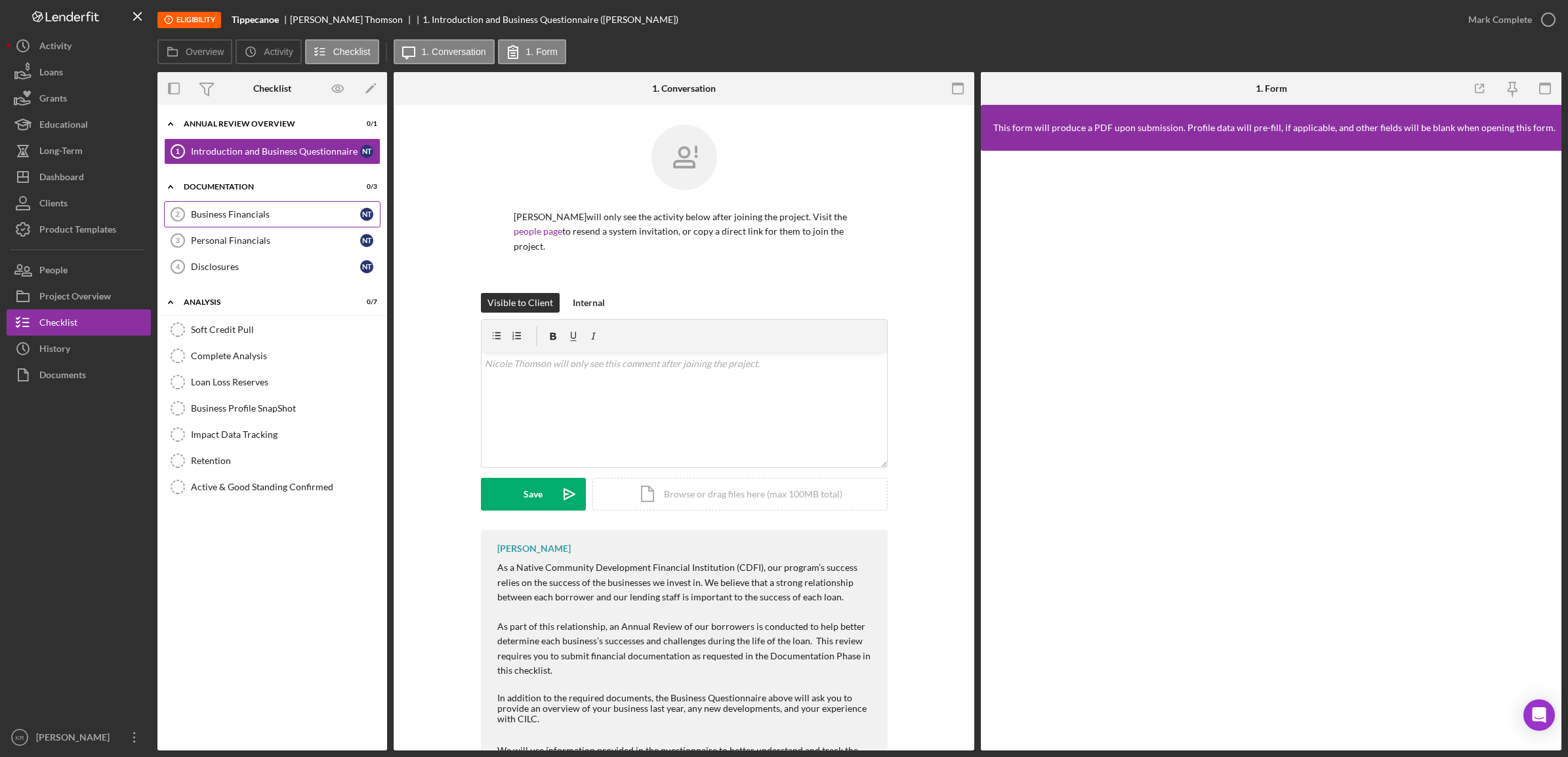
click at [270, 211] on div "Business Financials" at bounding box center [275, 214] width 169 height 10
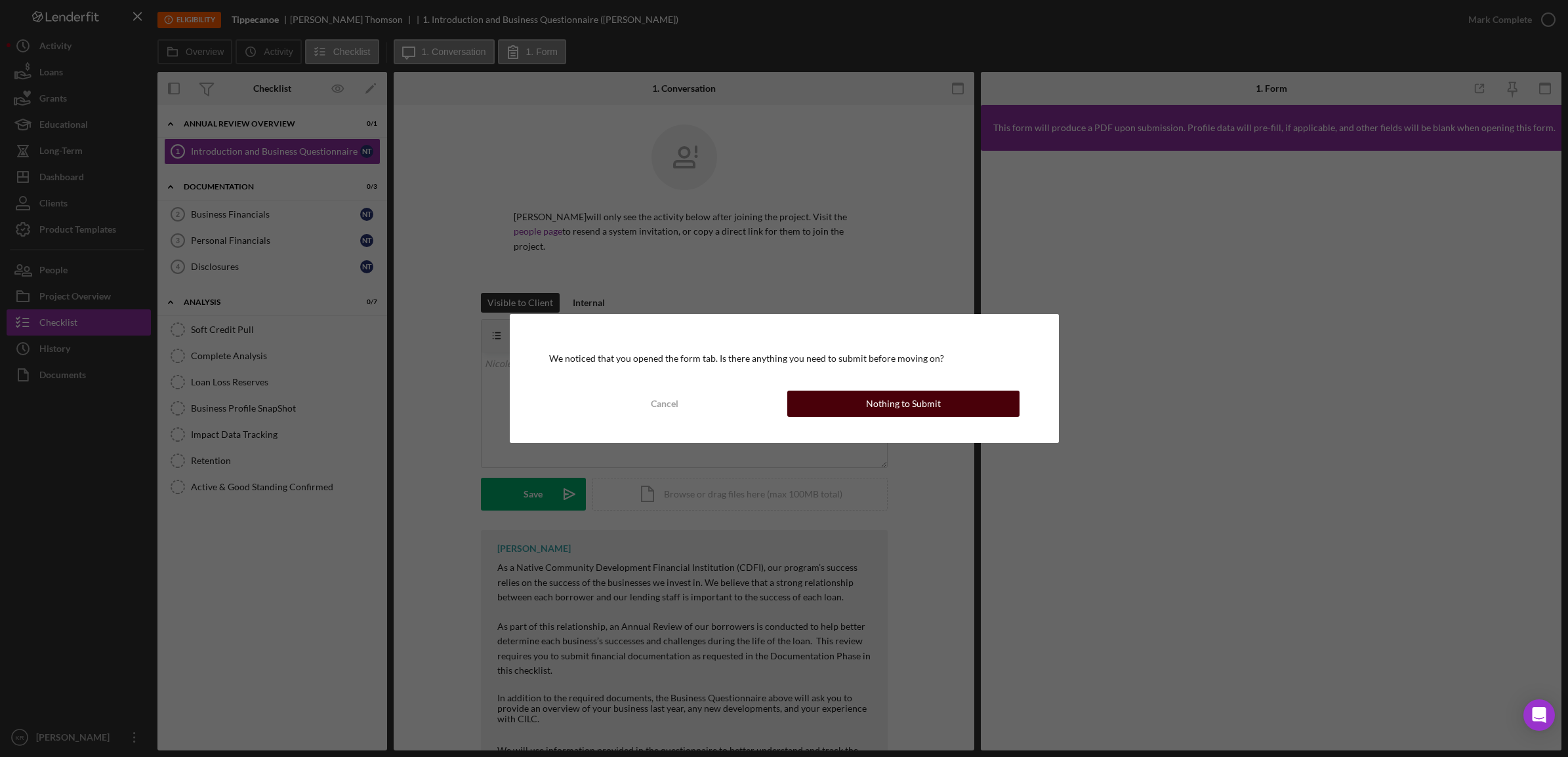
click at [897, 394] on div "Nothing to Submit" at bounding box center [904, 404] width 74 height 26
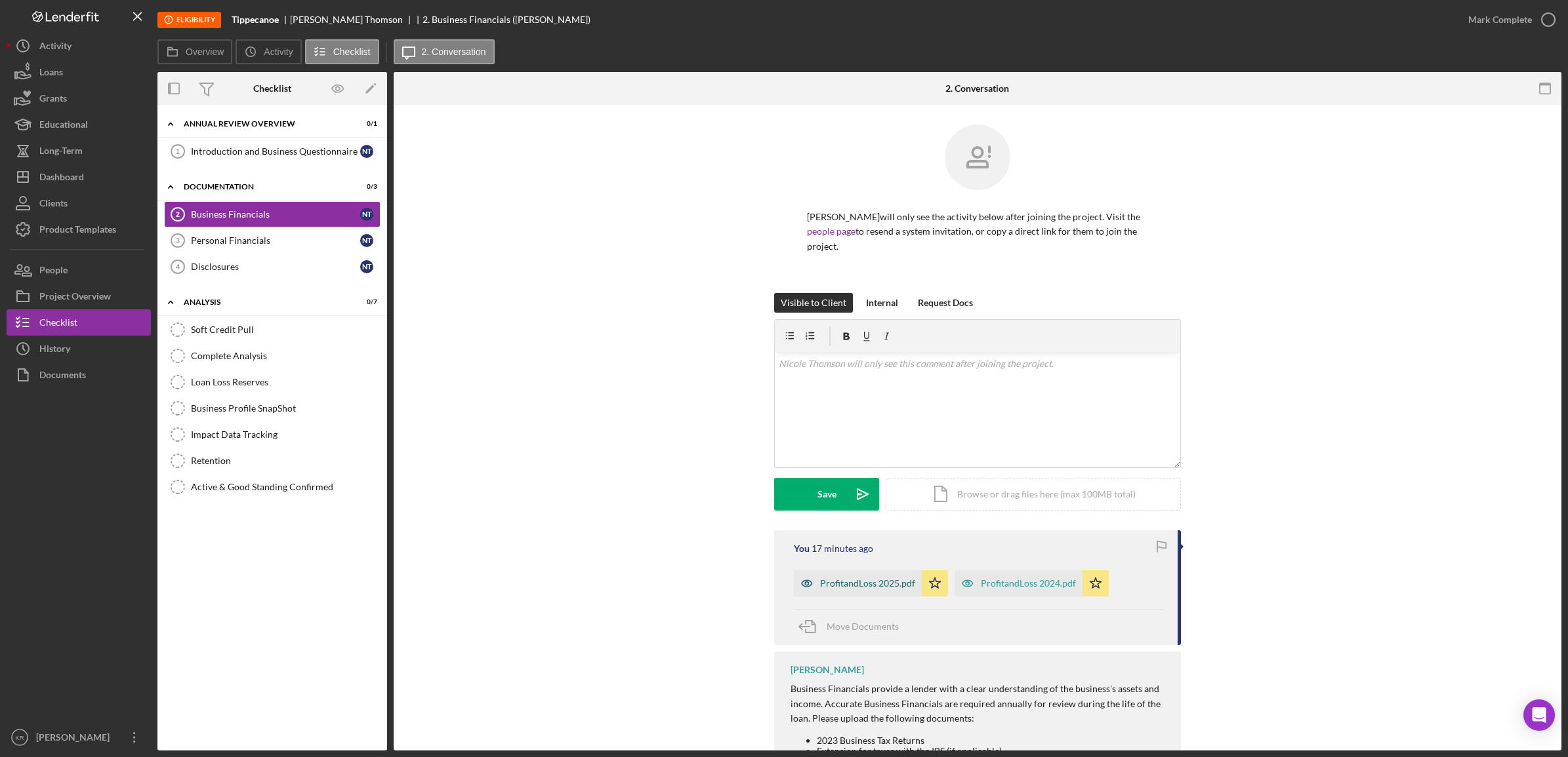
click at [858, 575] on div "ProfitandLoss 2025.pdf" at bounding box center [857, 583] width 127 height 26
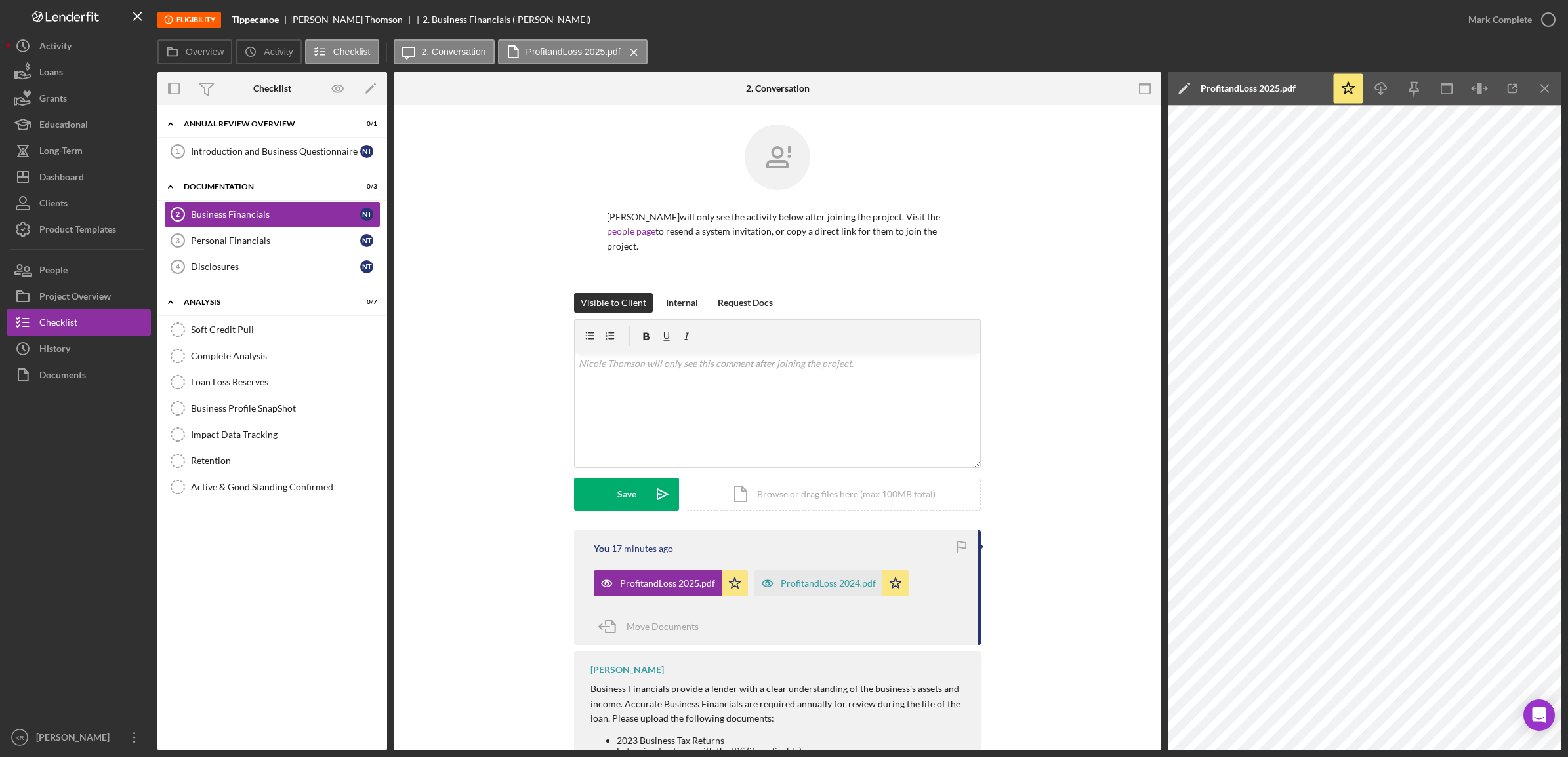
click at [815, 600] on div "You 17 minutes ago ProfitandLoss 2025.pdf Icon/Star ProfitandLoss 2024.pdf Icon…" at bounding box center [777, 587] width 407 height 114
click at [817, 589] on div "ProfitandLoss 2024.pdf" at bounding box center [828, 583] width 95 height 10
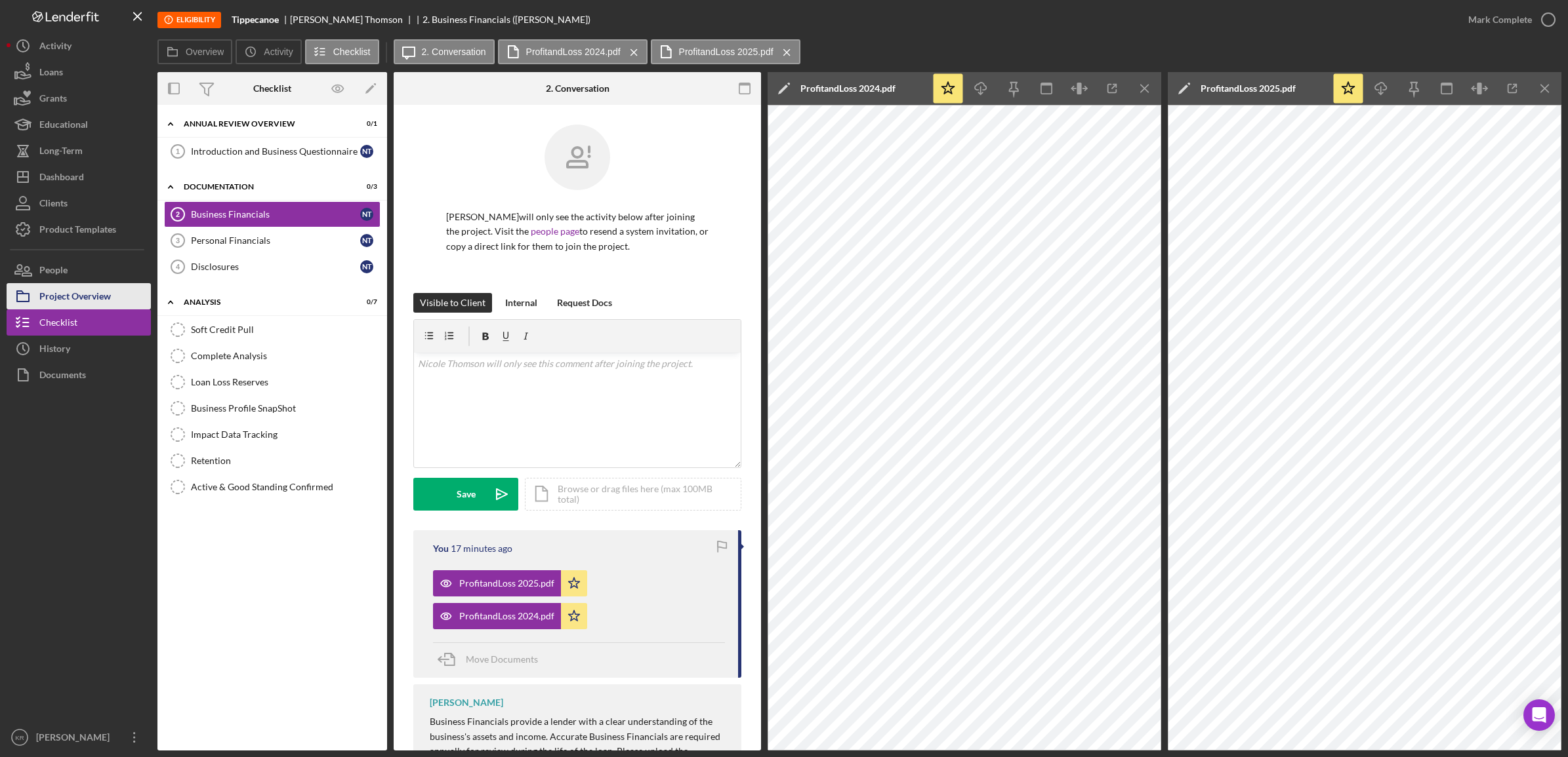
click at [105, 289] on div "Project Overview" at bounding box center [74, 299] width 72 height 30
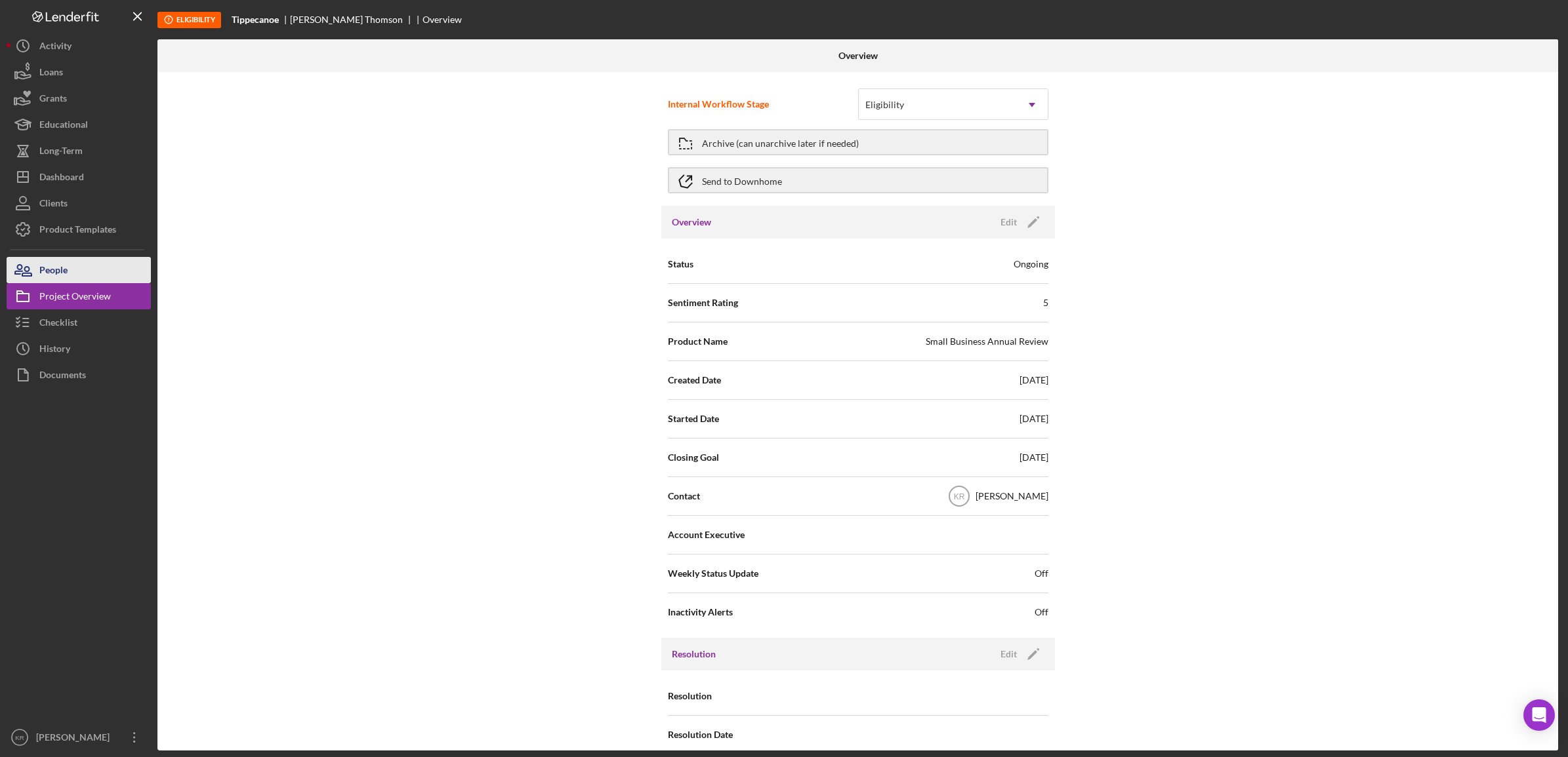
click at [121, 275] on button "People" at bounding box center [78, 270] width 144 height 26
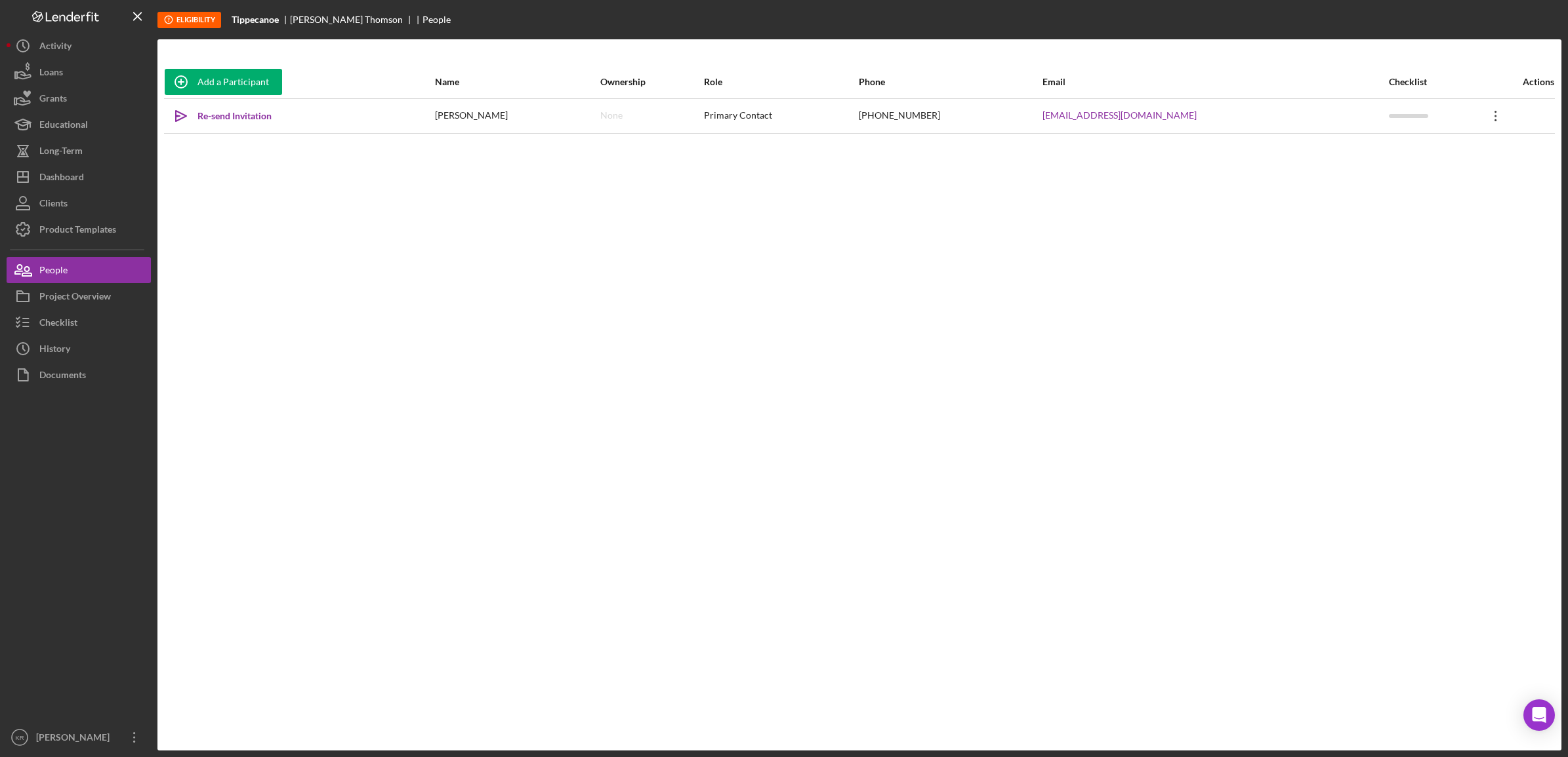
click at [1494, 113] on icon "Icon/Overflow" at bounding box center [1495, 115] width 33 height 33
click at [1375, 178] on icon "Icon/Link" at bounding box center [1369, 177] width 26 height 26
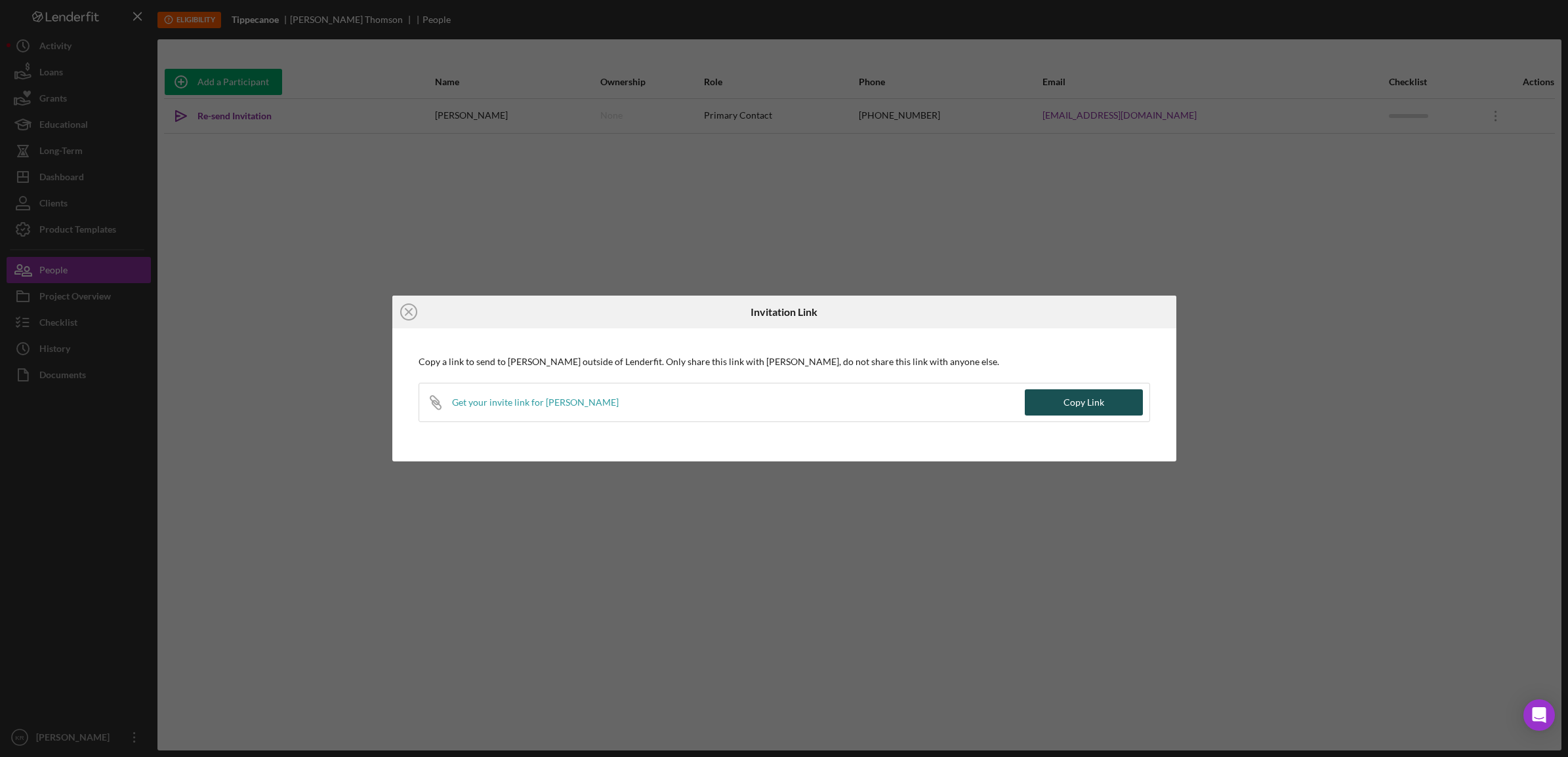
click at [1071, 411] on div "Copy Link" at bounding box center [1084, 403] width 41 height 26
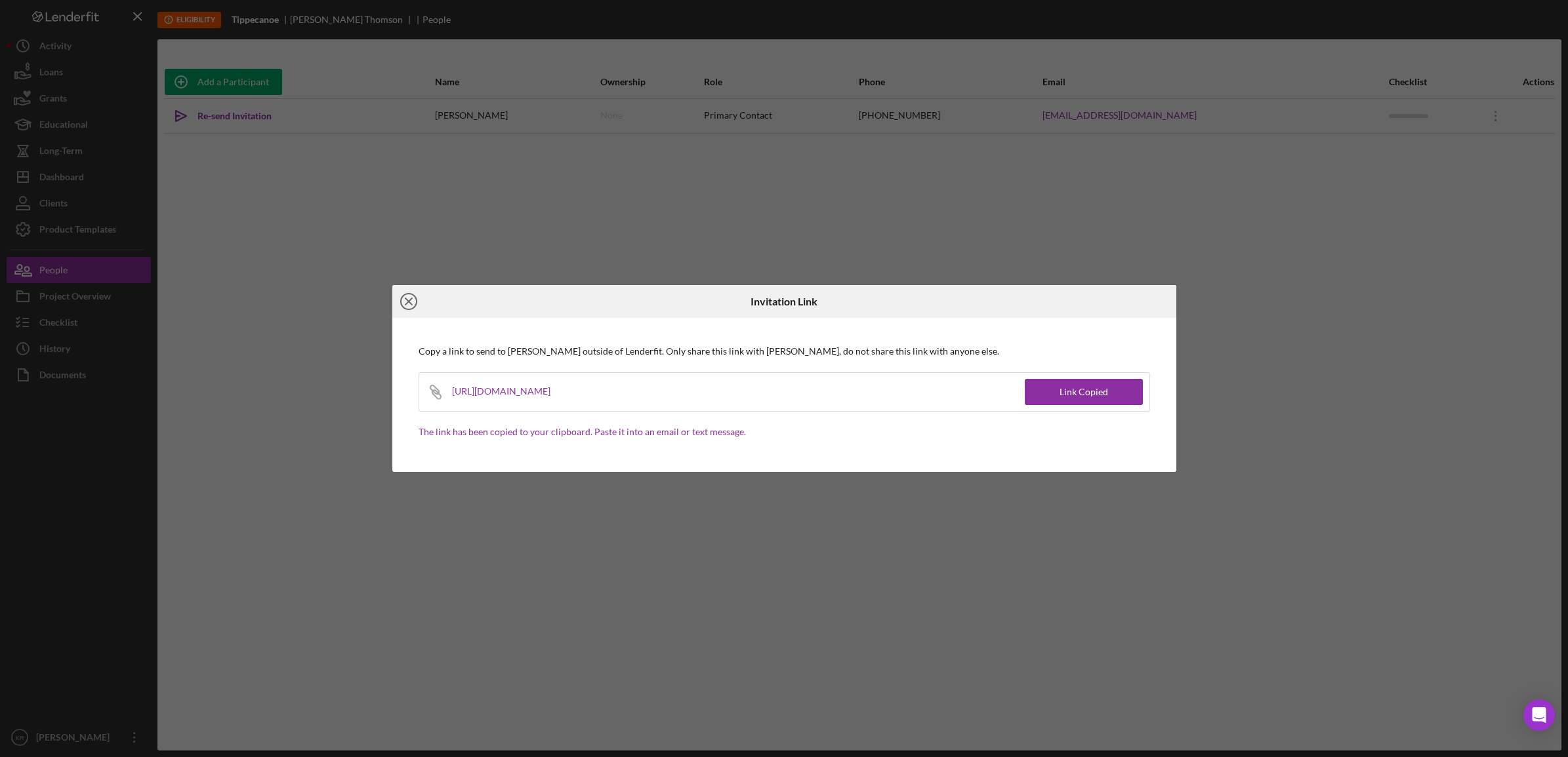
click at [397, 293] on icon "Icon/Close" at bounding box center [409, 301] width 33 height 33
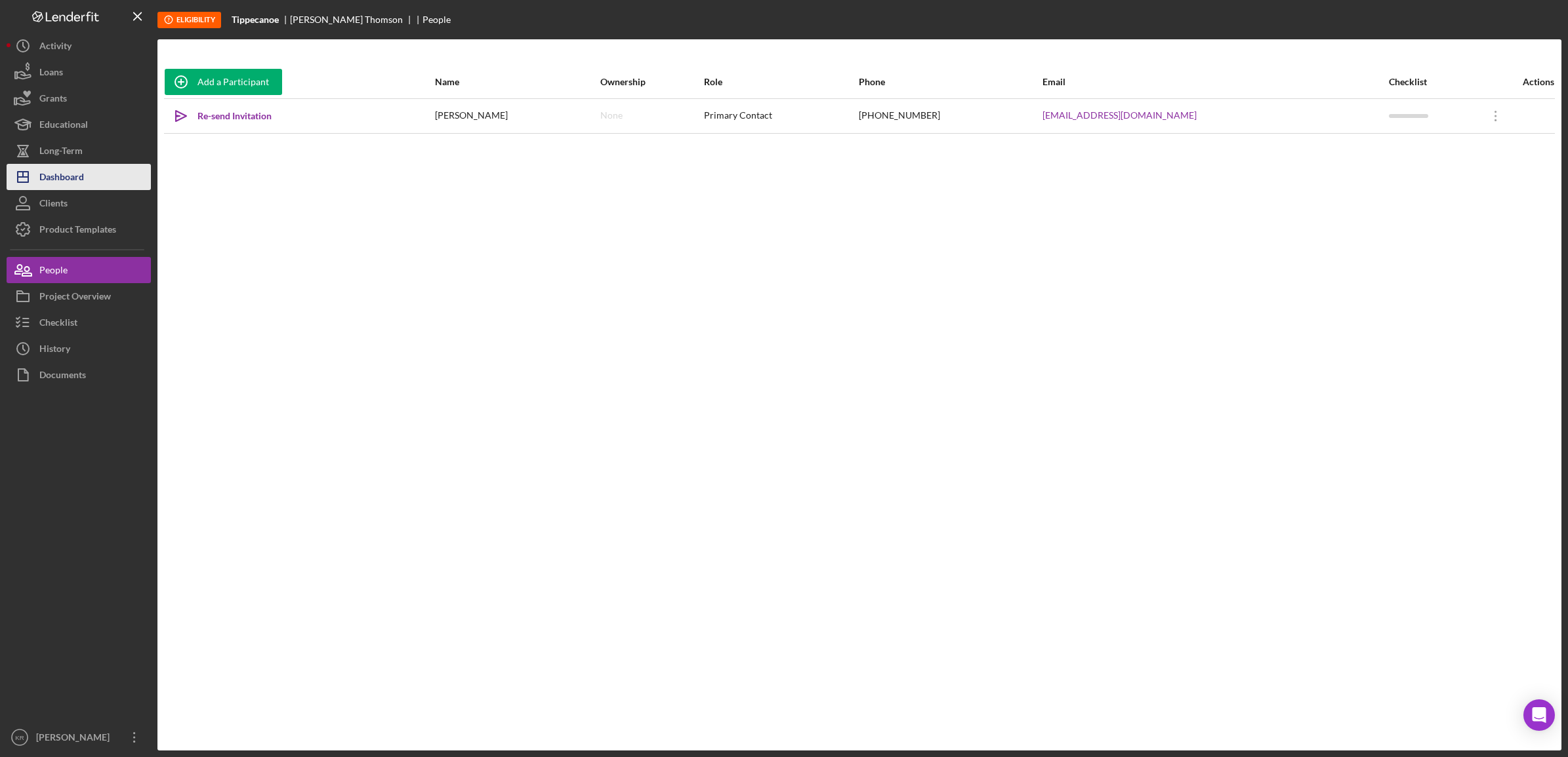
click at [73, 172] on div "Dashboard" at bounding box center [61, 179] width 45 height 30
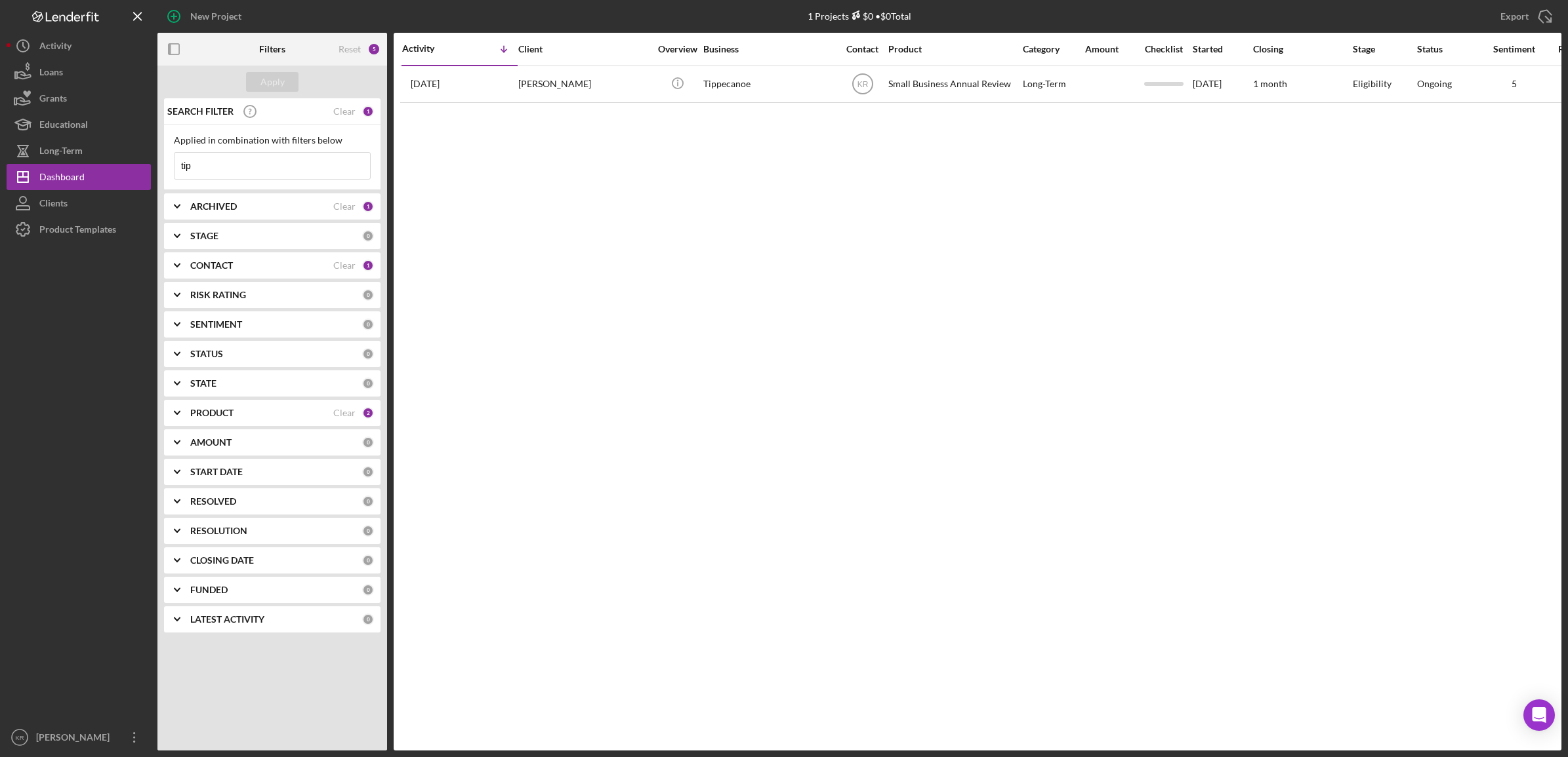
click at [342, 116] on div "SEARCH FILTER Clear 1" at bounding box center [269, 111] width 210 height 33
click at [344, 112] on div "Clear" at bounding box center [344, 111] width 22 height 10
click at [227, 166] on input at bounding box center [273, 166] width 195 height 26
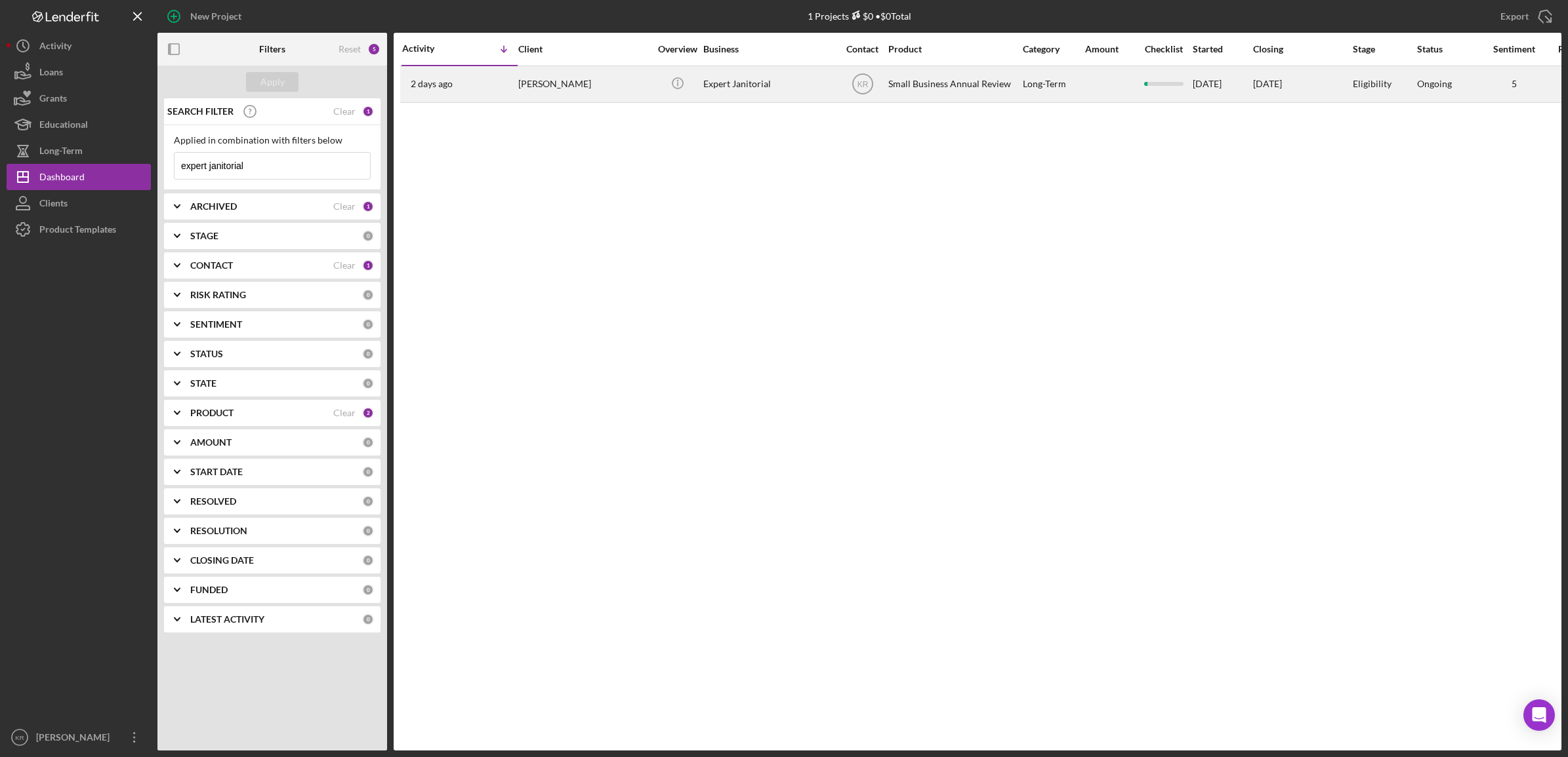
type input "expert janitorial"
click at [787, 83] on div "Expert Janitorial" at bounding box center [769, 84] width 131 height 34
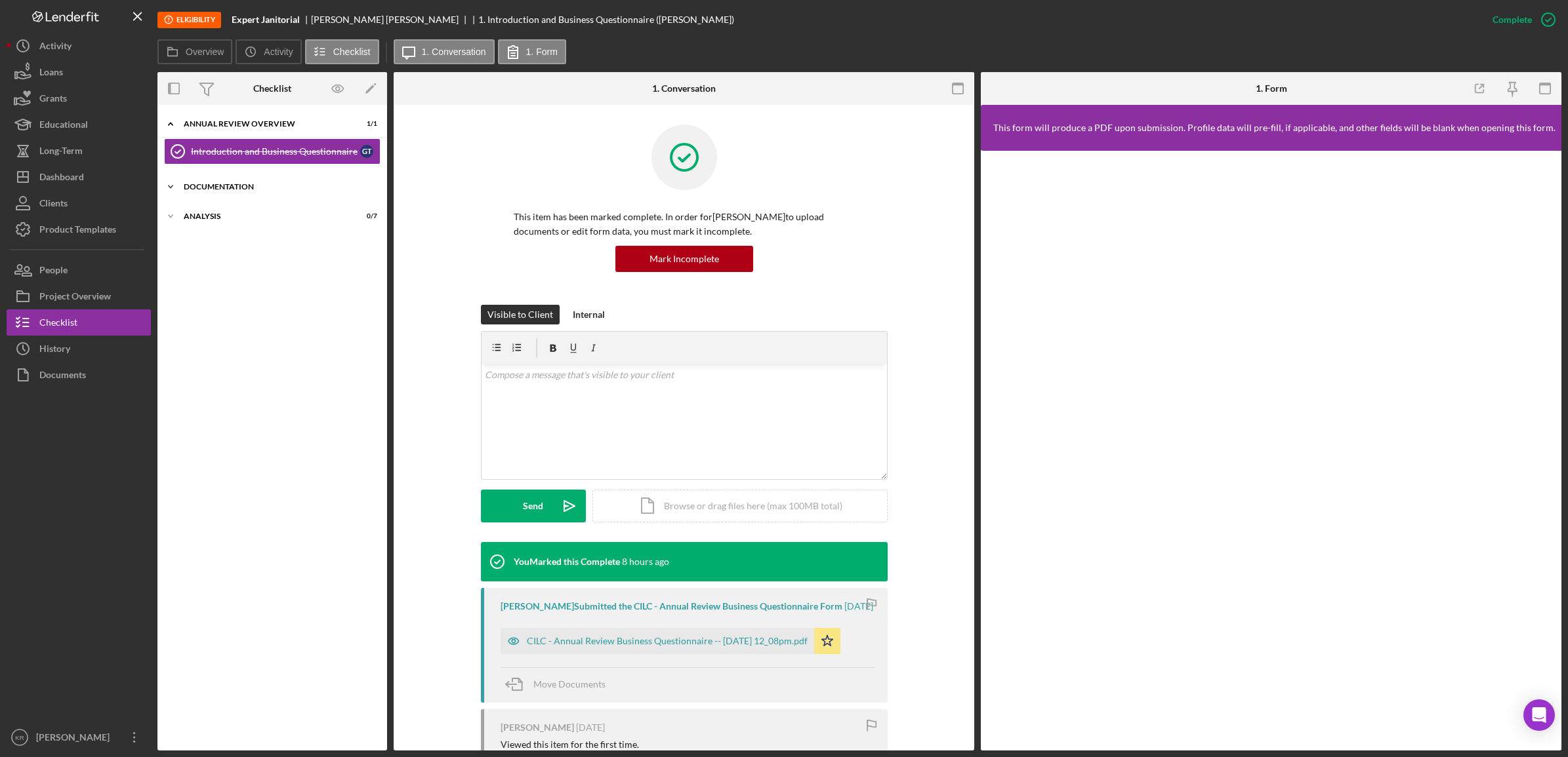
click at [247, 183] on div "Documentation" at bounding box center [276, 187] width 187 height 7
click at [226, 217] on div "Business Financials" at bounding box center [275, 214] width 169 height 10
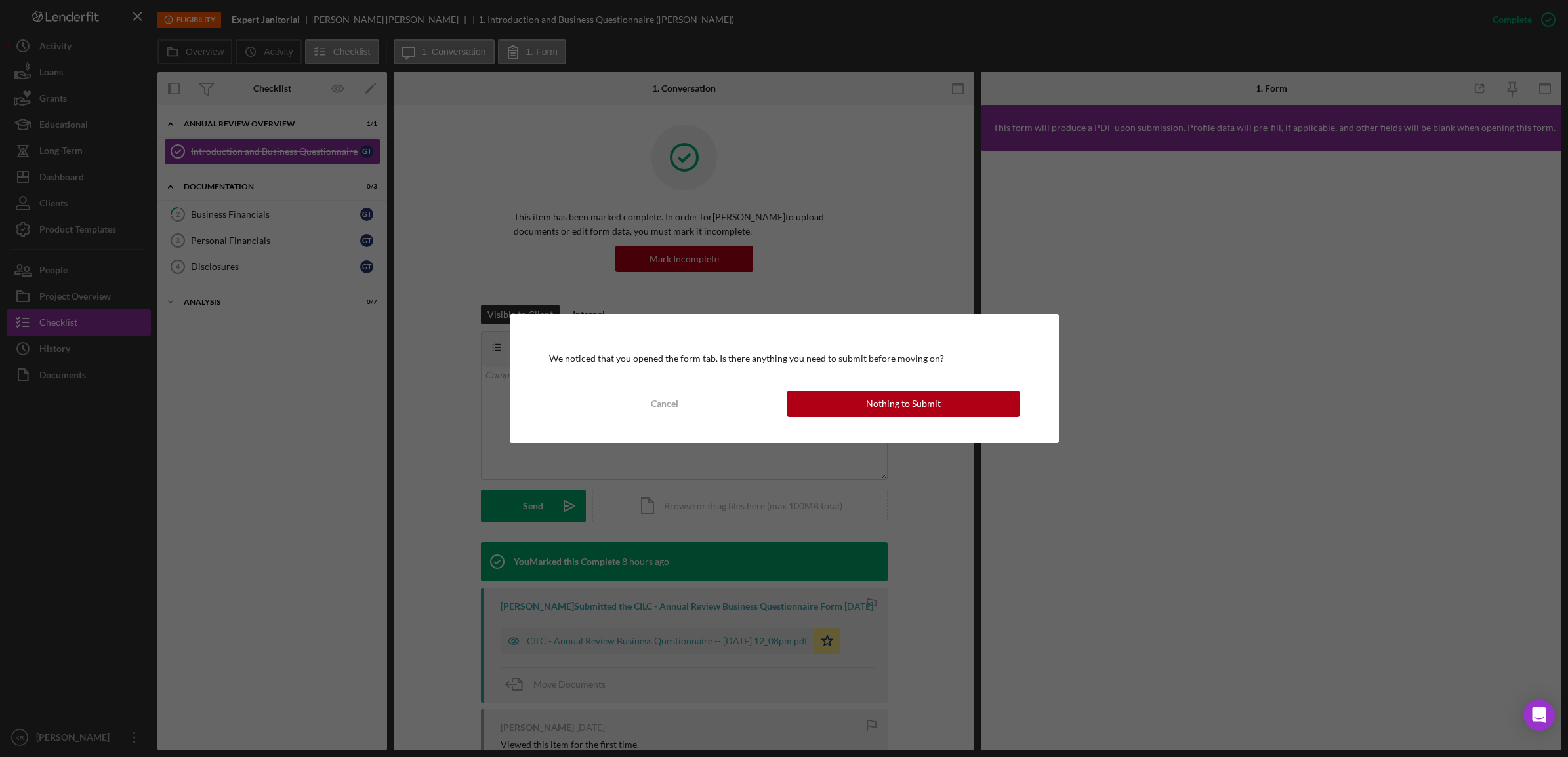
click at [894, 389] on div "We noticed that you opened the form tab. Is there anything you need to submit b…" at bounding box center [784, 378] width 549 height 128
click at [881, 401] on div "Nothing to Submit" at bounding box center [904, 404] width 74 height 26
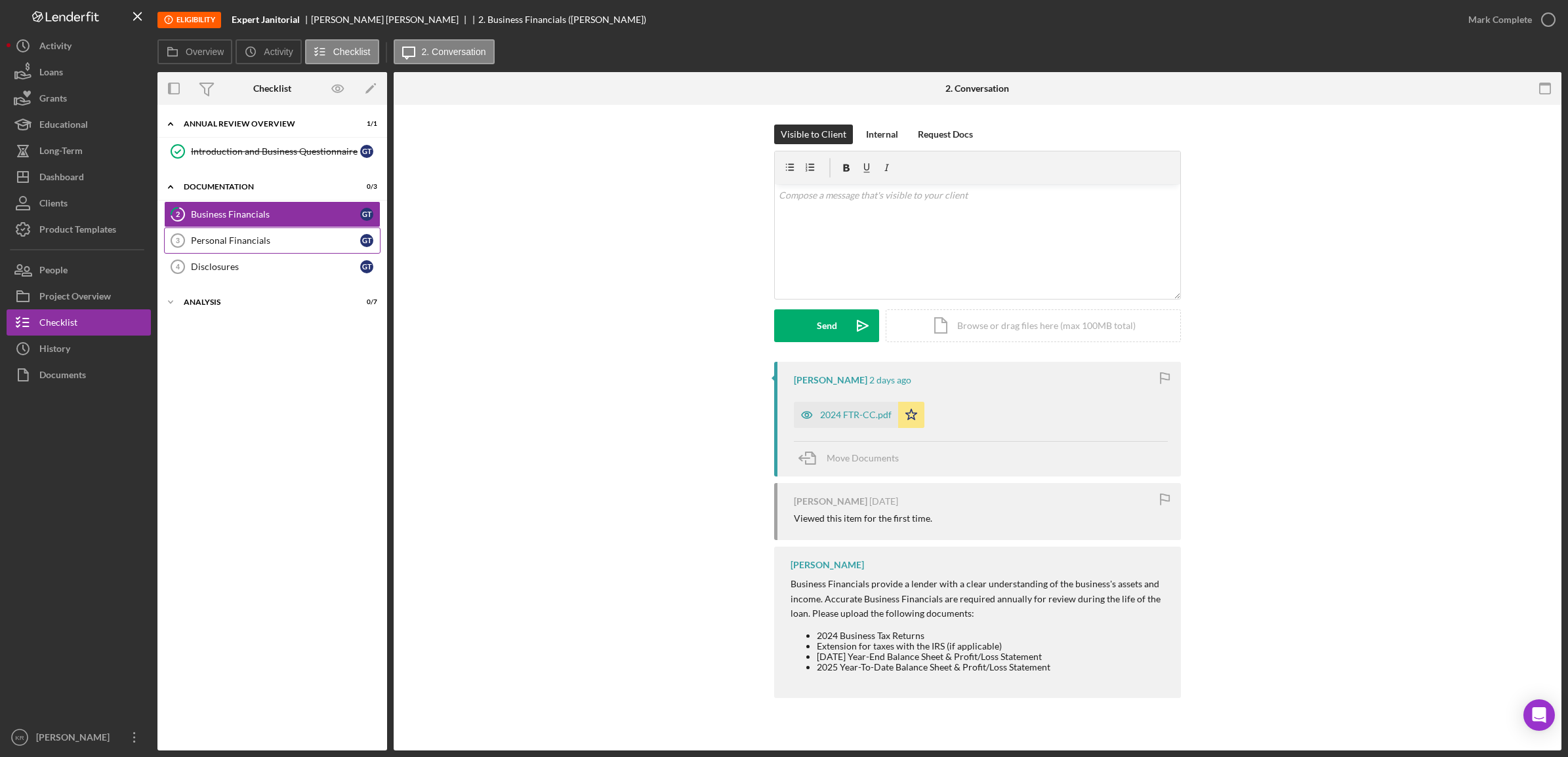
click at [273, 237] on div "Personal Financials" at bounding box center [275, 240] width 169 height 10
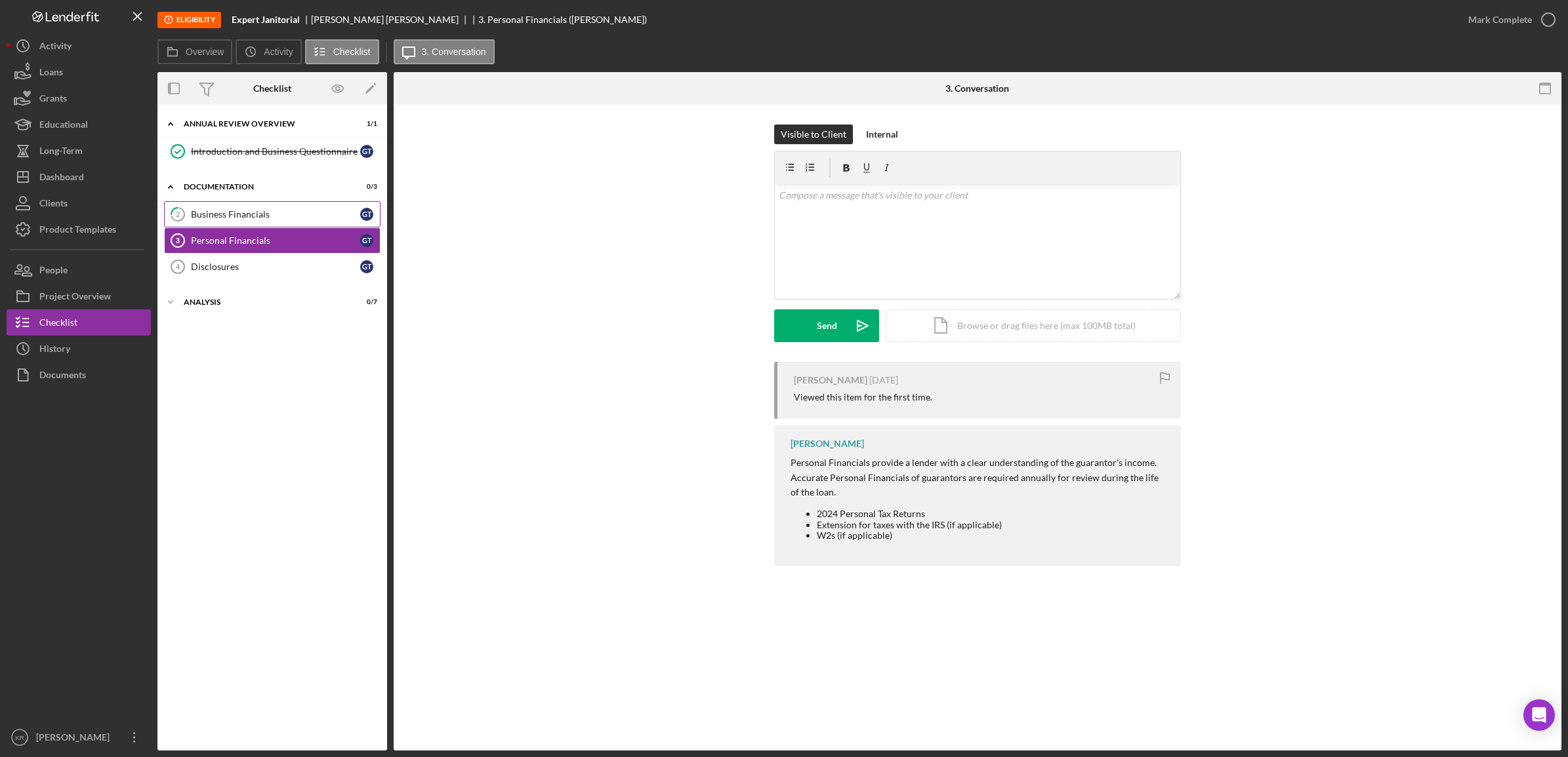
click at [294, 223] on link "2 Business Financials G T" at bounding box center [272, 214] width 217 height 26
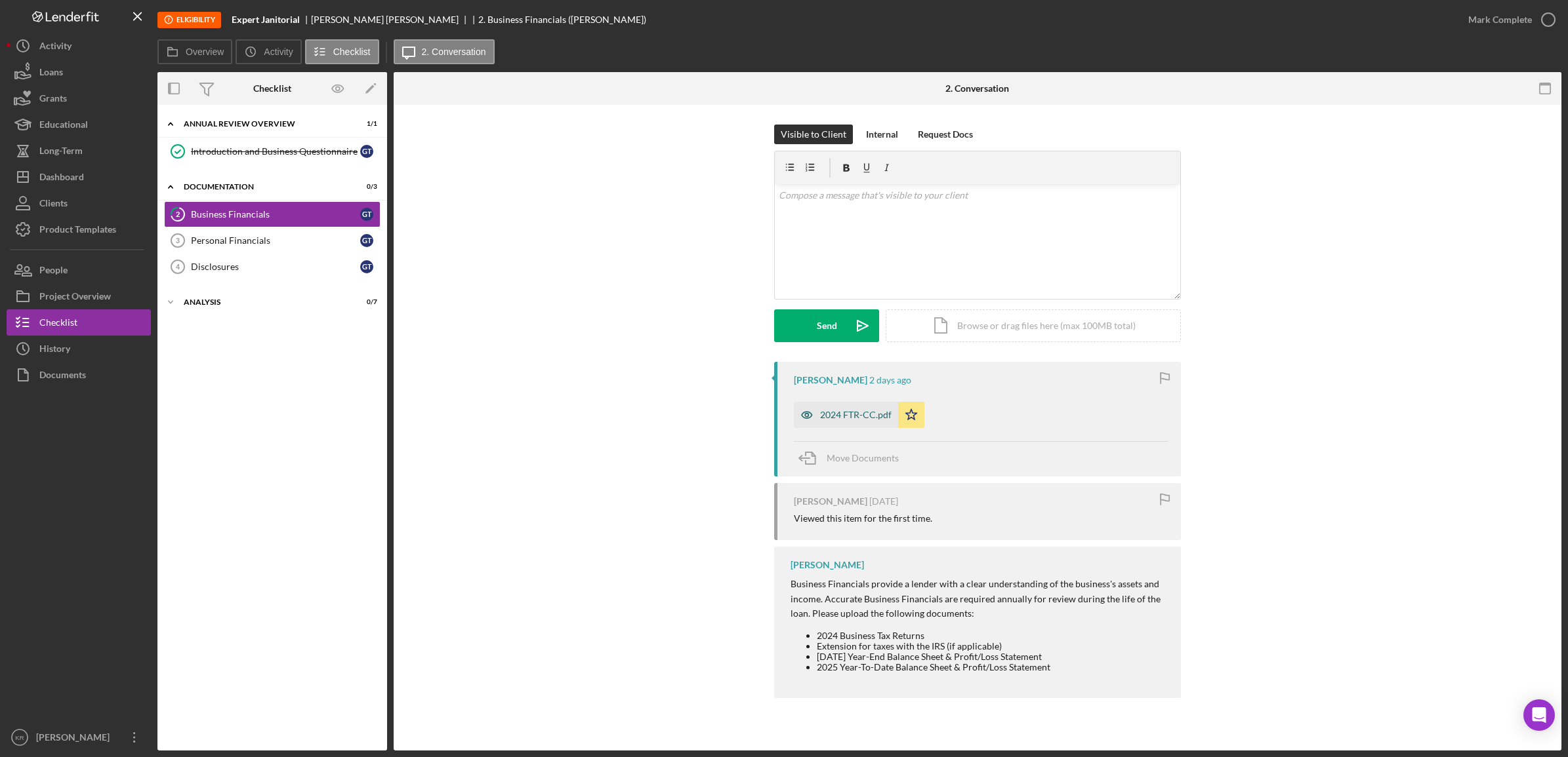
click at [857, 412] on div "2024 FTR-CC.pdf" at bounding box center [855, 415] width 72 height 10
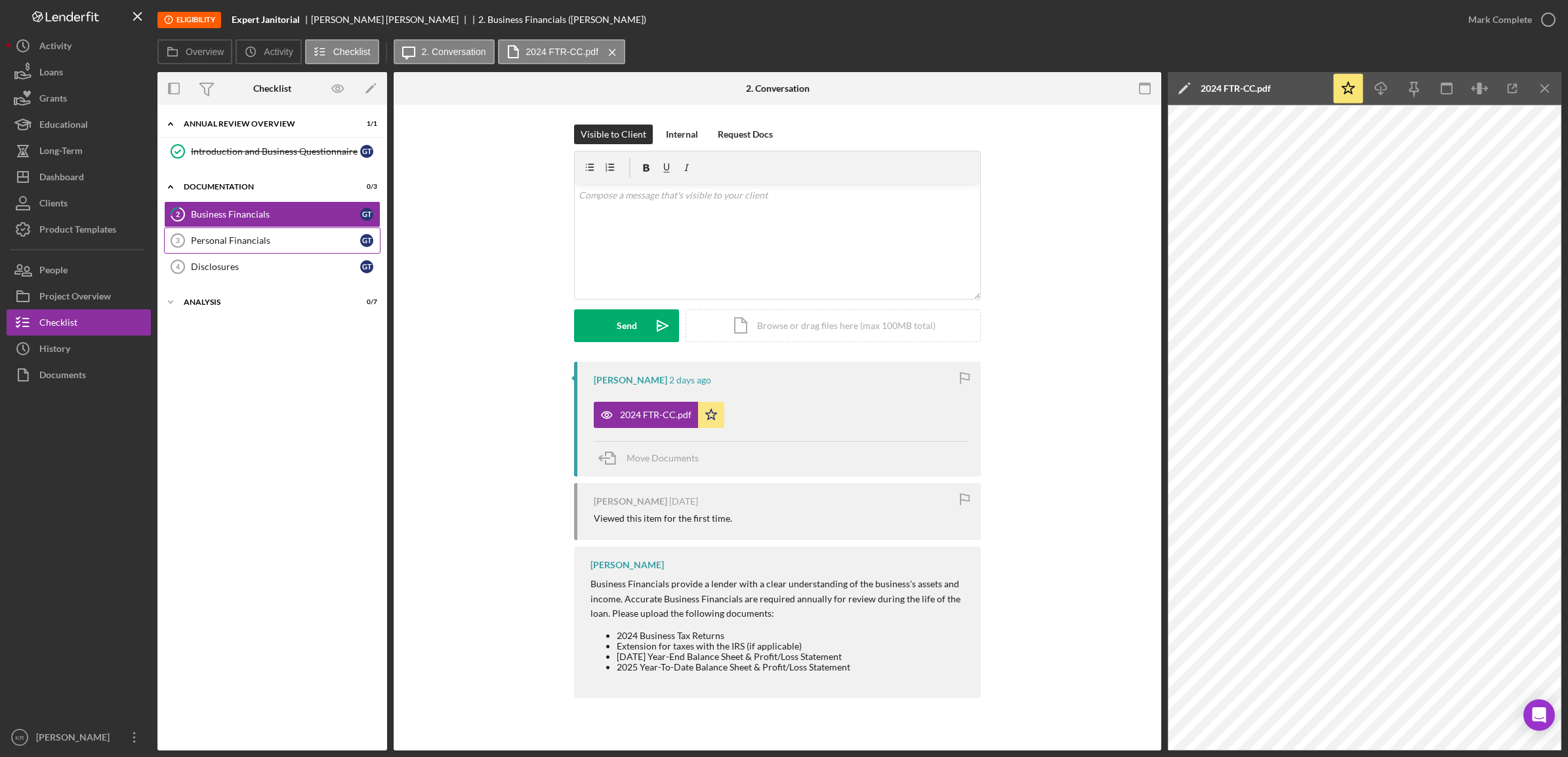
click at [287, 244] on div "Personal Financials" at bounding box center [275, 240] width 169 height 10
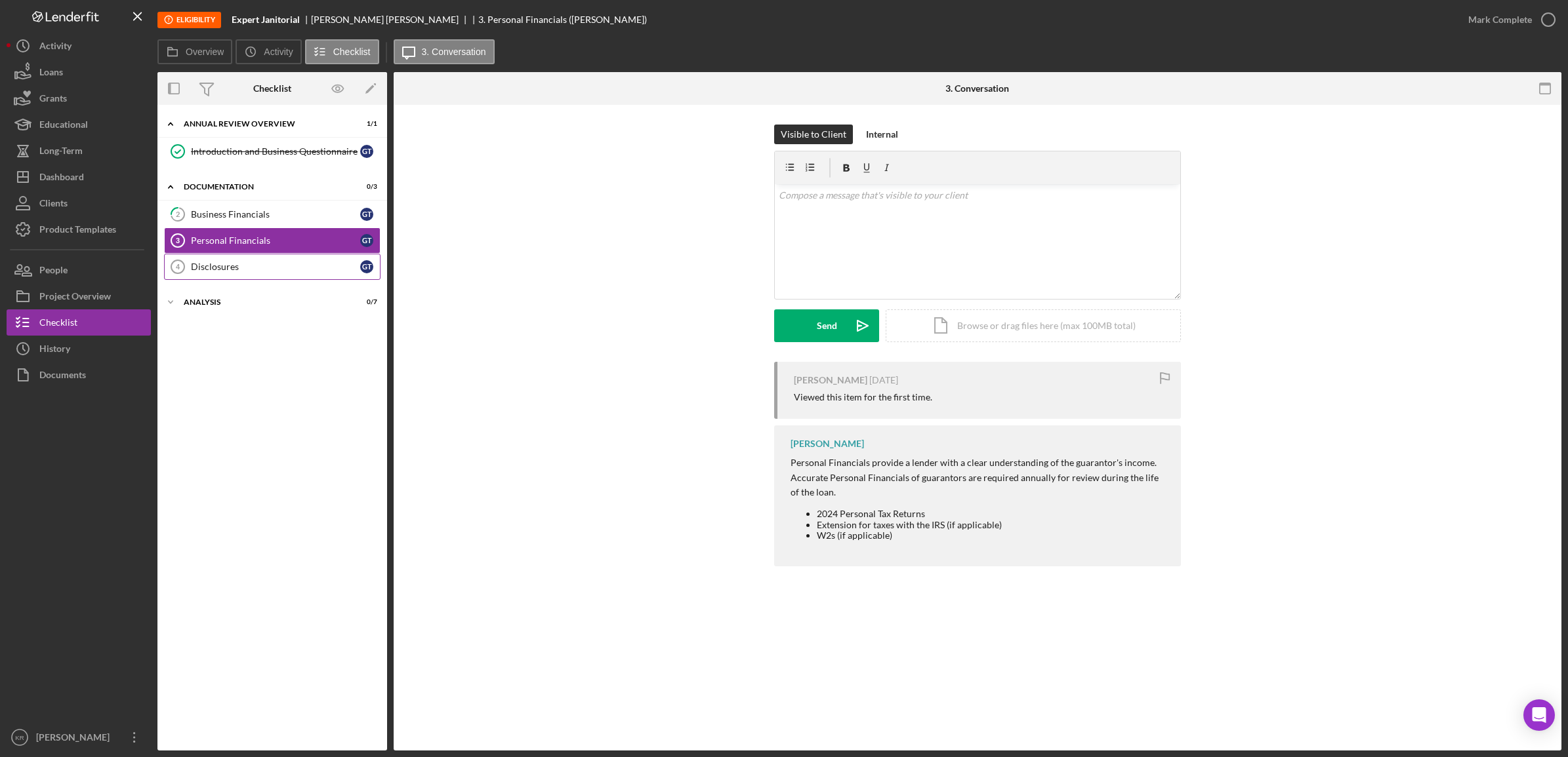
click at [248, 270] on div "Disclosures" at bounding box center [275, 266] width 169 height 10
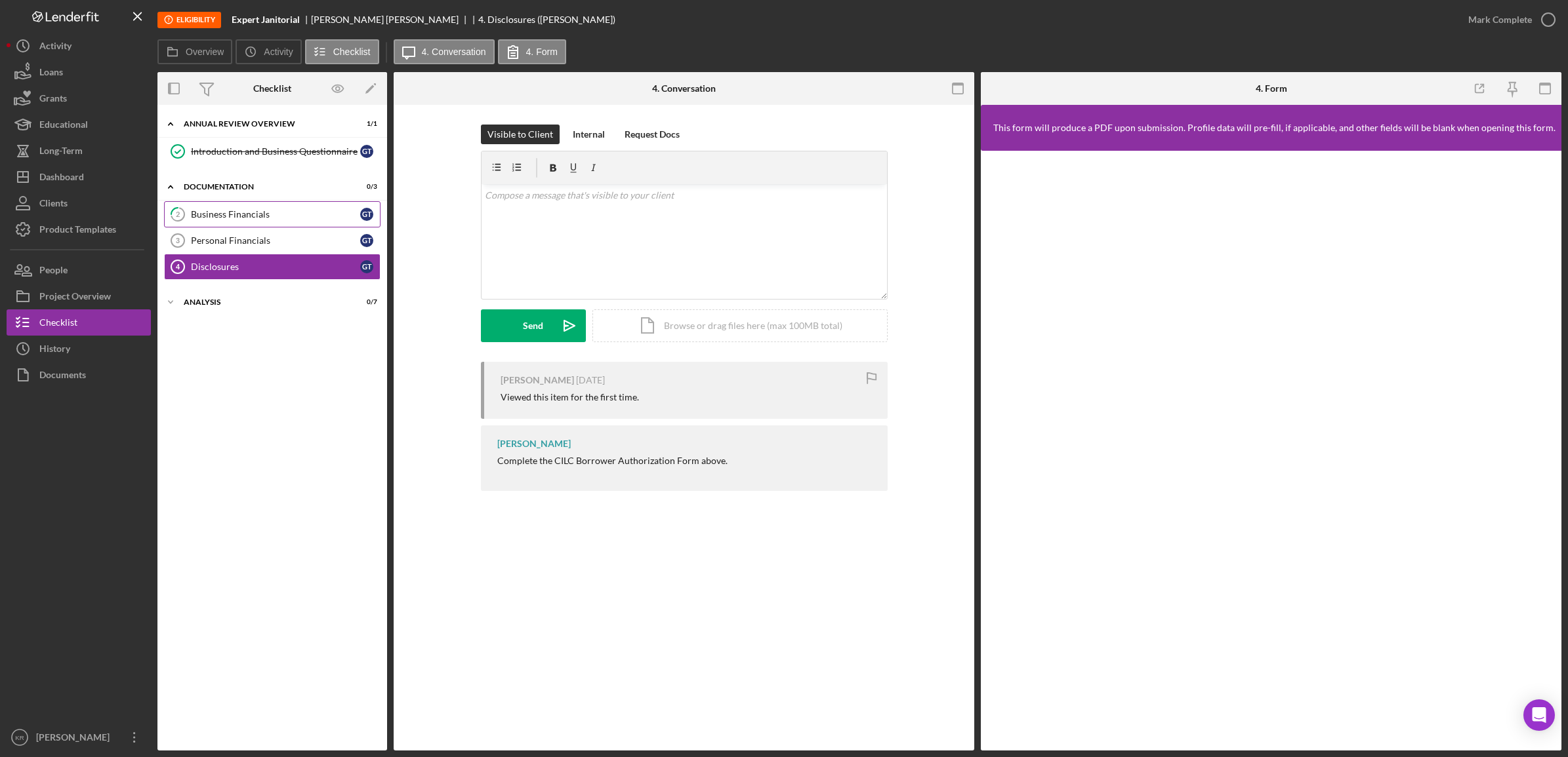
click at [284, 219] on div "Business Financials" at bounding box center [275, 214] width 169 height 10
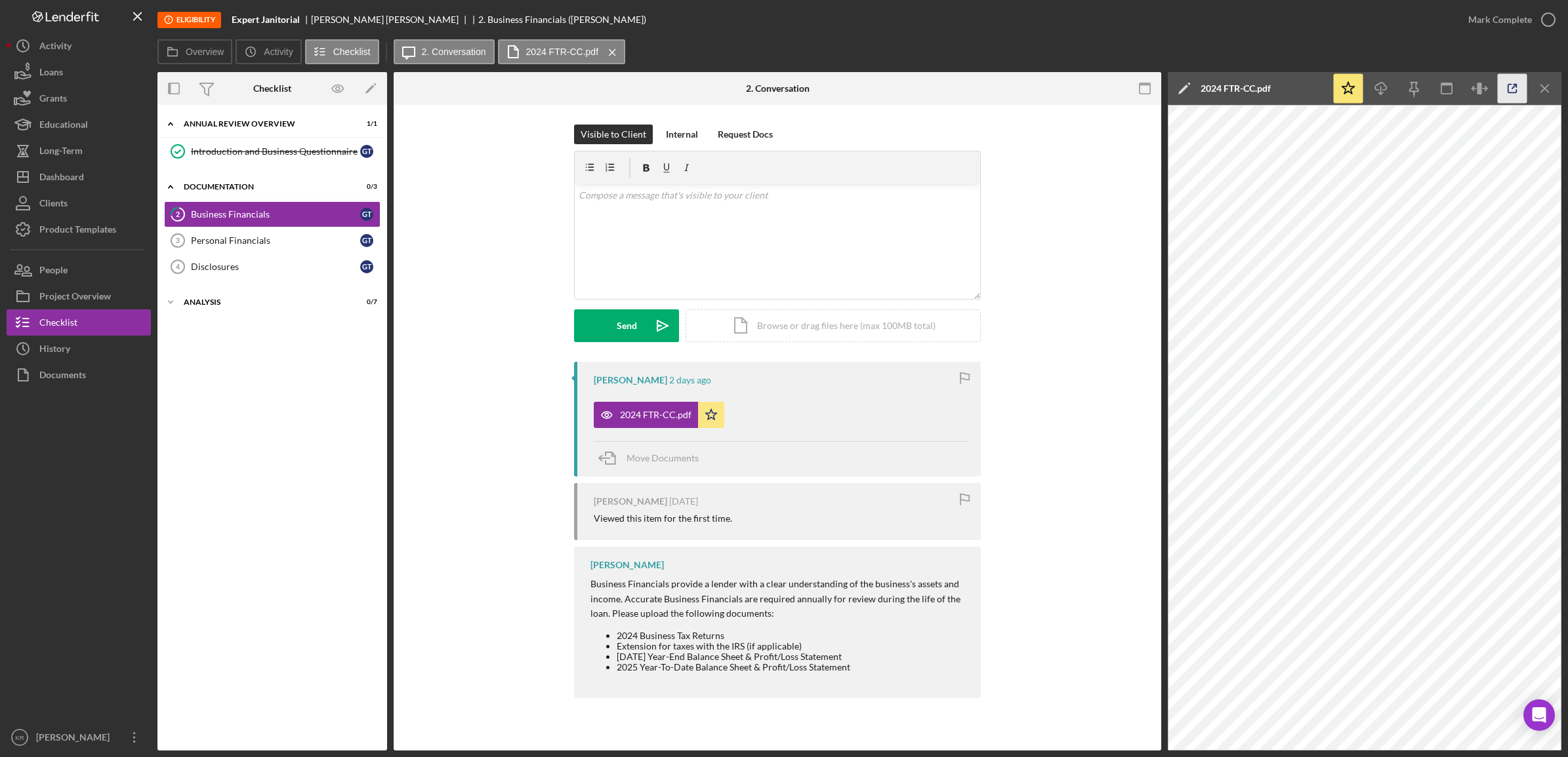
click at [1522, 84] on icon "button" at bounding box center [1513, 89] width 30 height 30
click at [1549, 88] on icon "Icon/Menu Close" at bounding box center [1546, 89] width 30 height 30
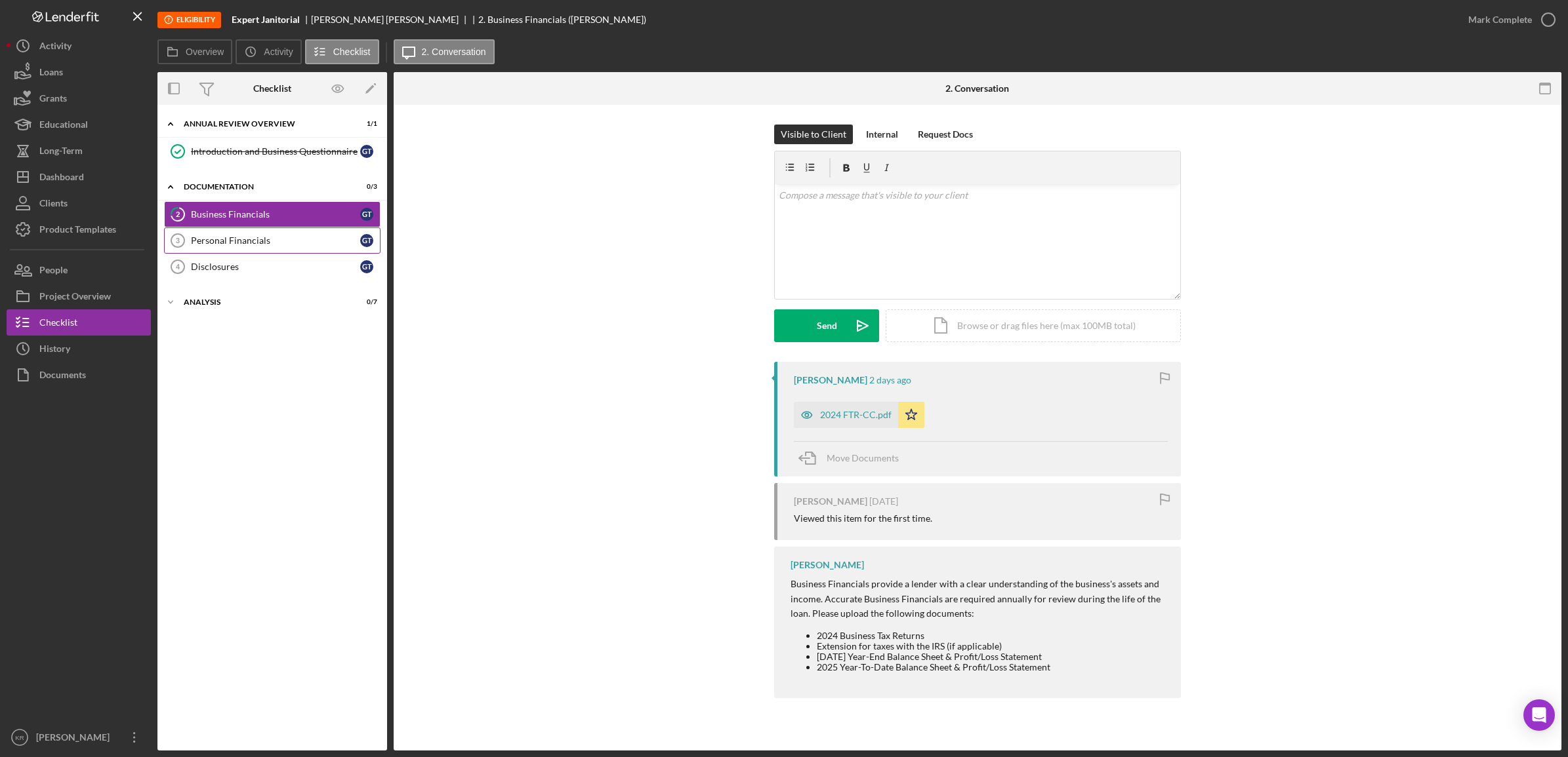
click at [211, 230] on link "Personal Financials 3 Personal Financials G T" at bounding box center [272, 241] width 217 height 26
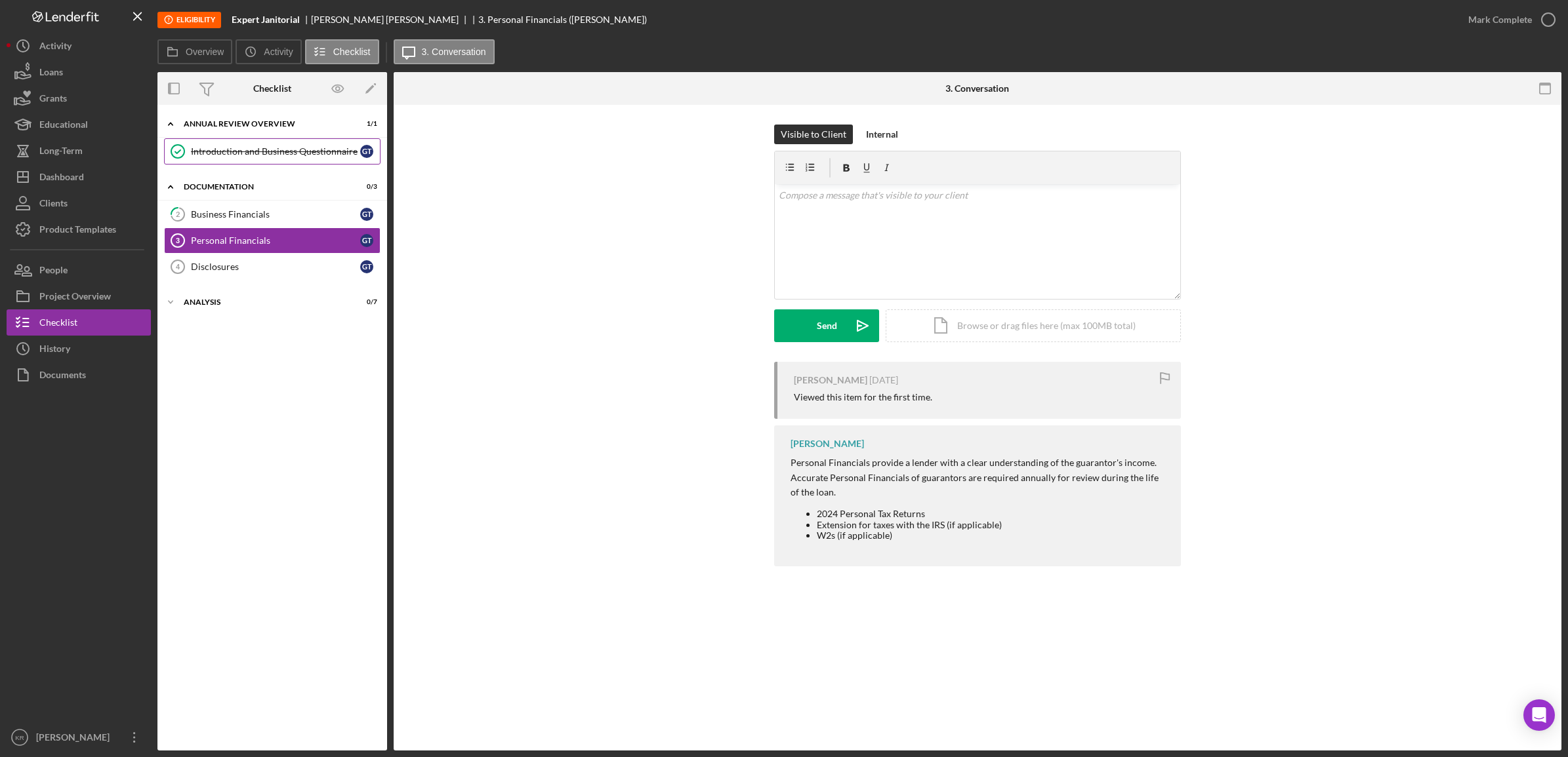
click at [226, 148] on div "Introduction and Business Questionnaire" at bounding box center [275, 151] width 169 height 10
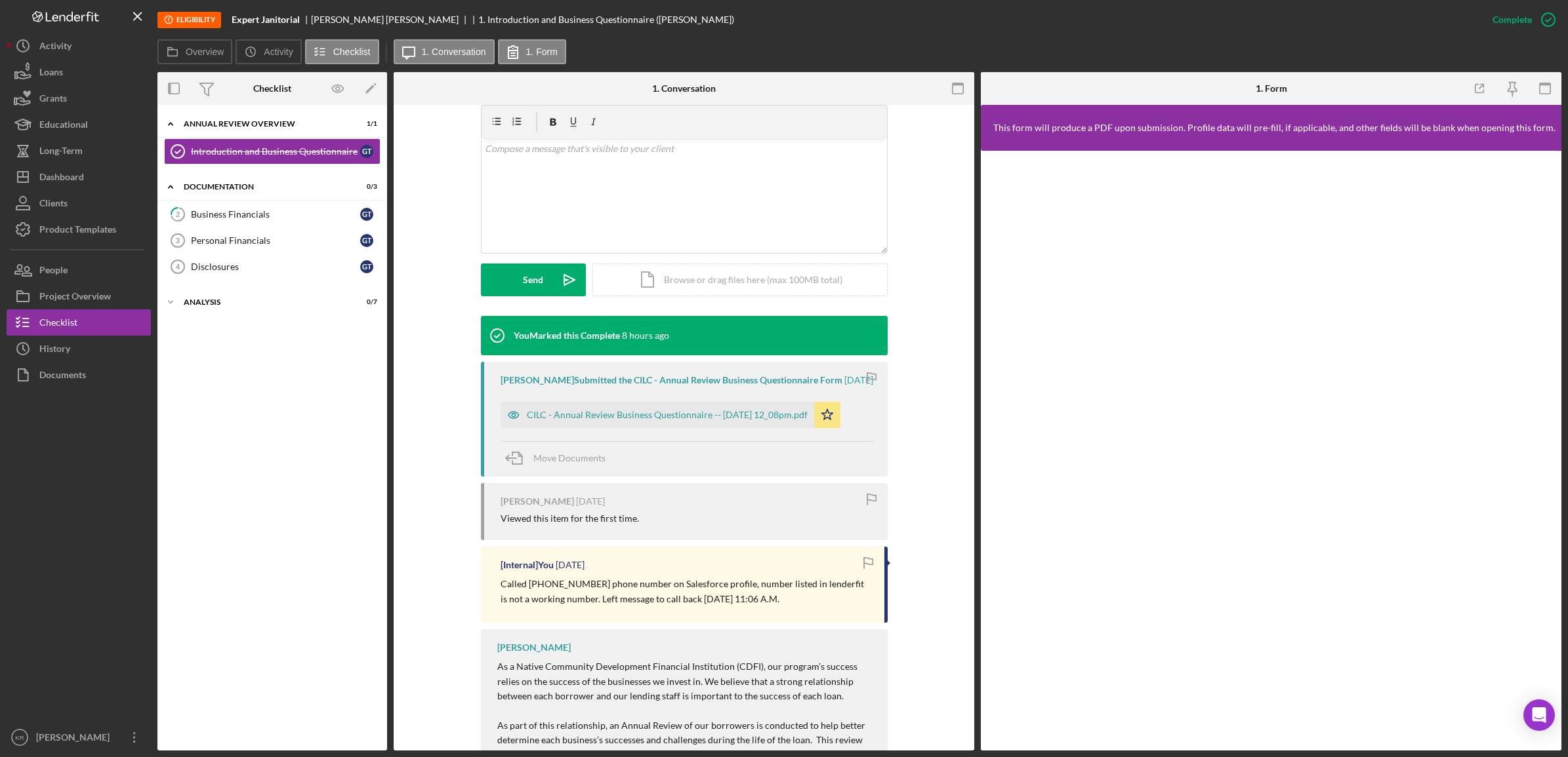
scroll to position [246, 0]
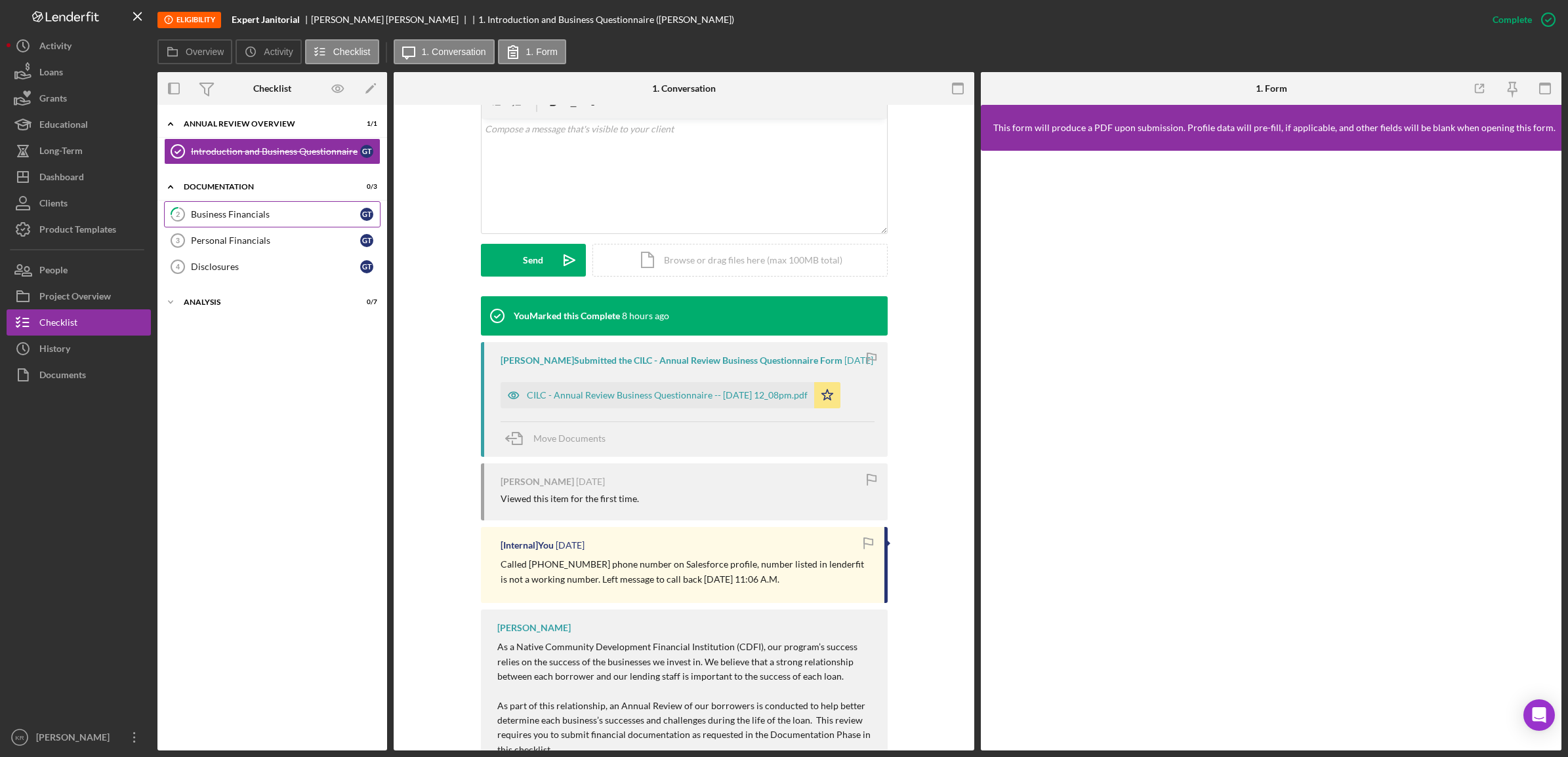
click at [256, 221] on link "2 Business Financials G T" at bounding box center [272, 214] width 217 height 26
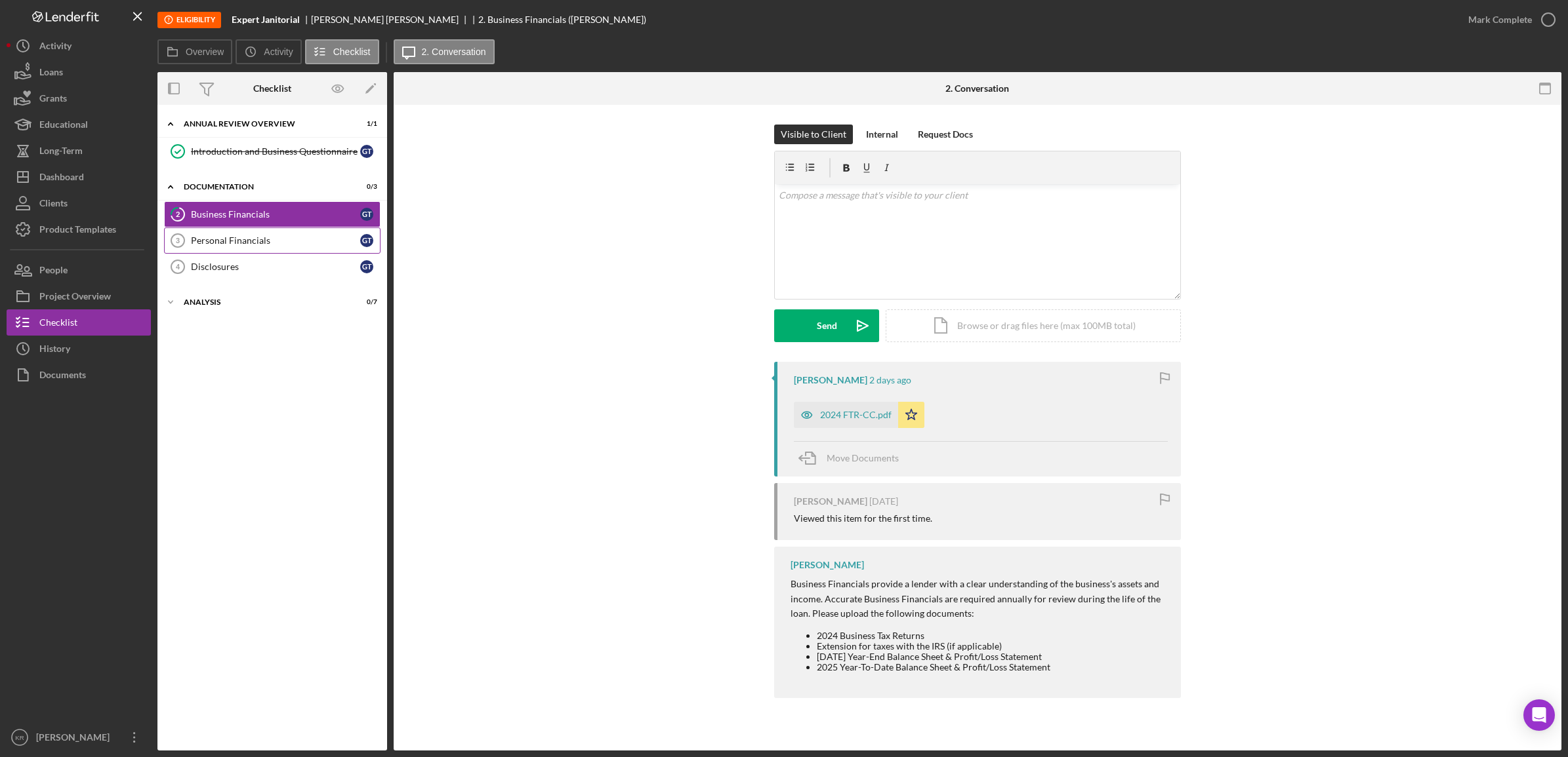
click at [236, 239] on div "Personal Financials" at bounding box center [275, 240] width 169 height 10
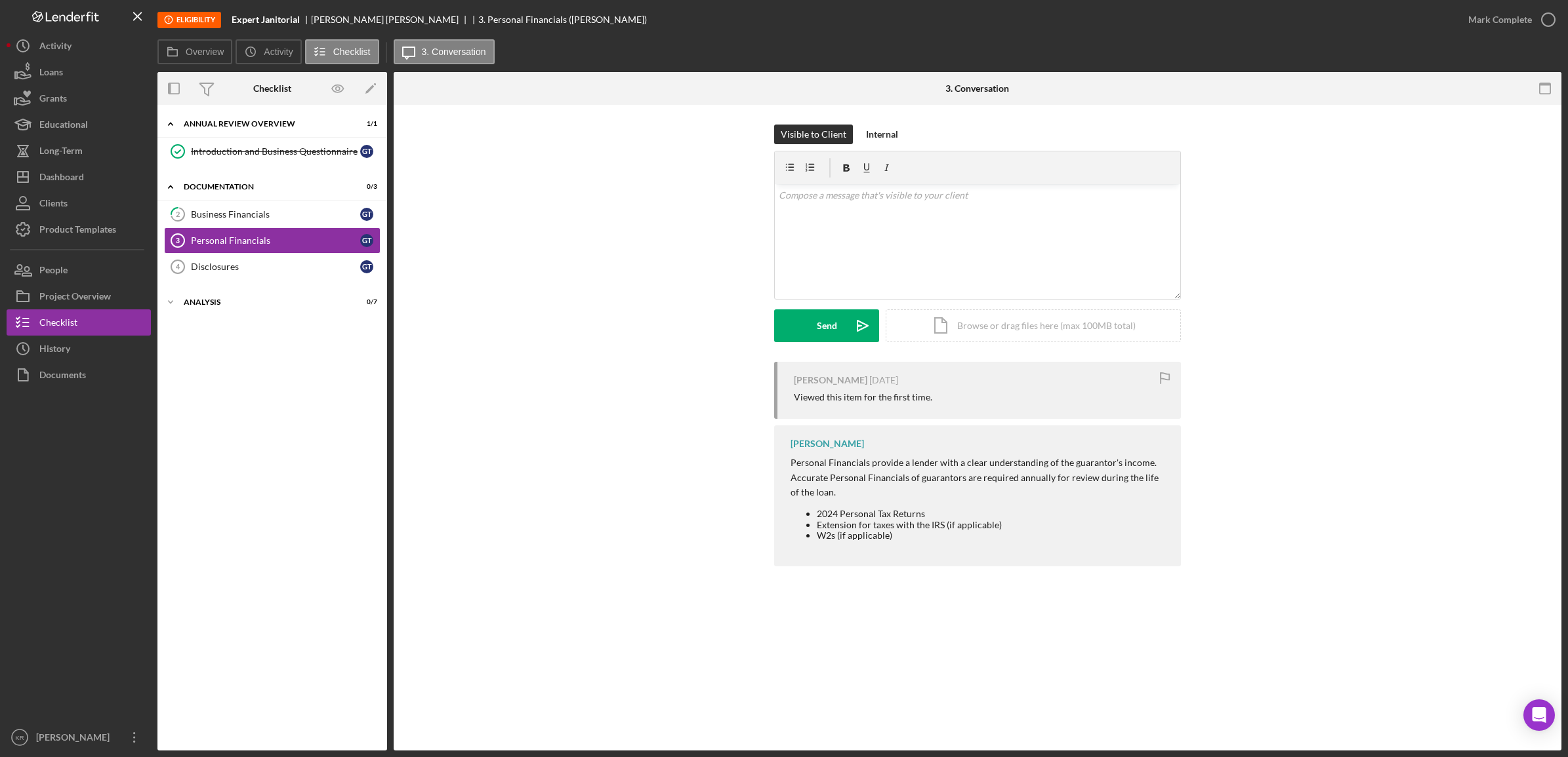
click at [218, 282] on div "2 Business Financials G T Personal Financials 3 Personal Financials G T Disclos…" at bounding box center [272, 244] width 230 height 86
click at [218, 266] on div "Disclosures" at bounding box center [275, 266] width 169 height 10
